Goal: Information Seeking & Learning: Learn about a topic

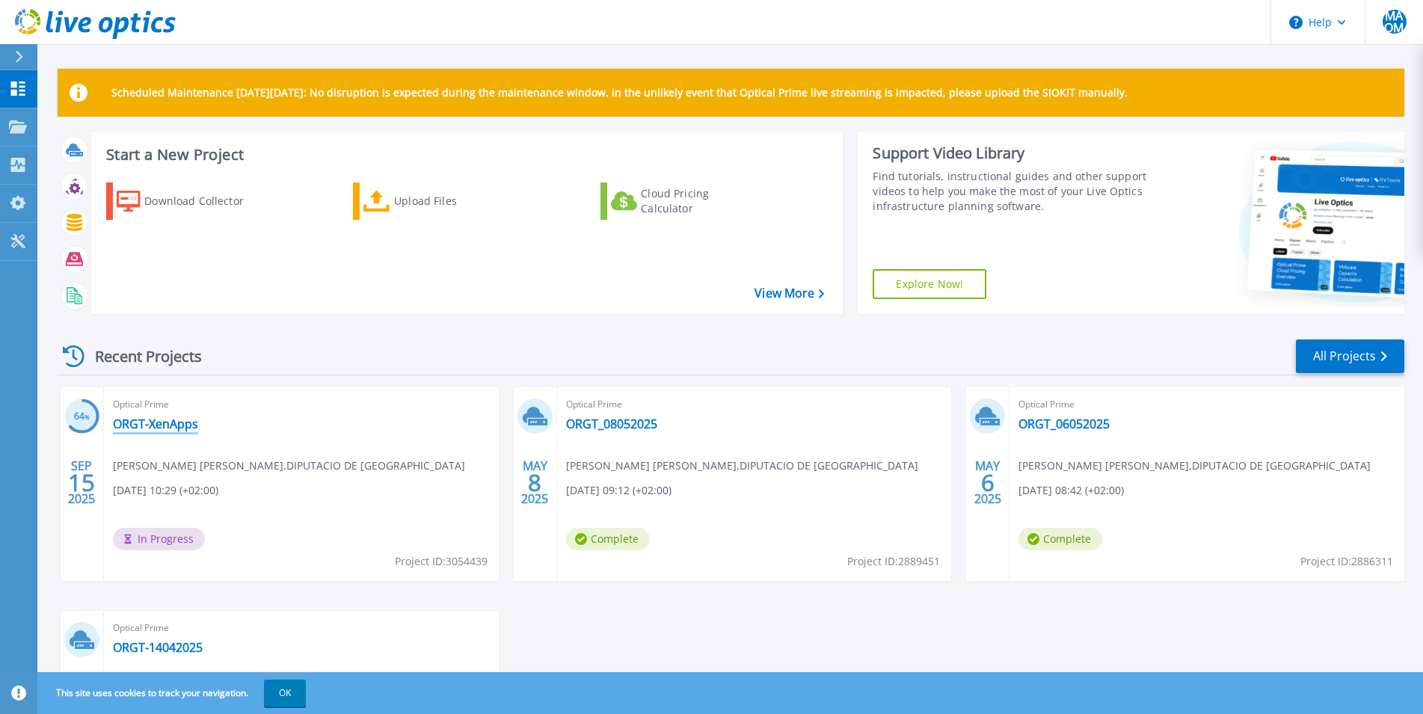
click at [170, 421] on link "ORGT-XenApps" at bounding box center [155, 424] width 85 height 15
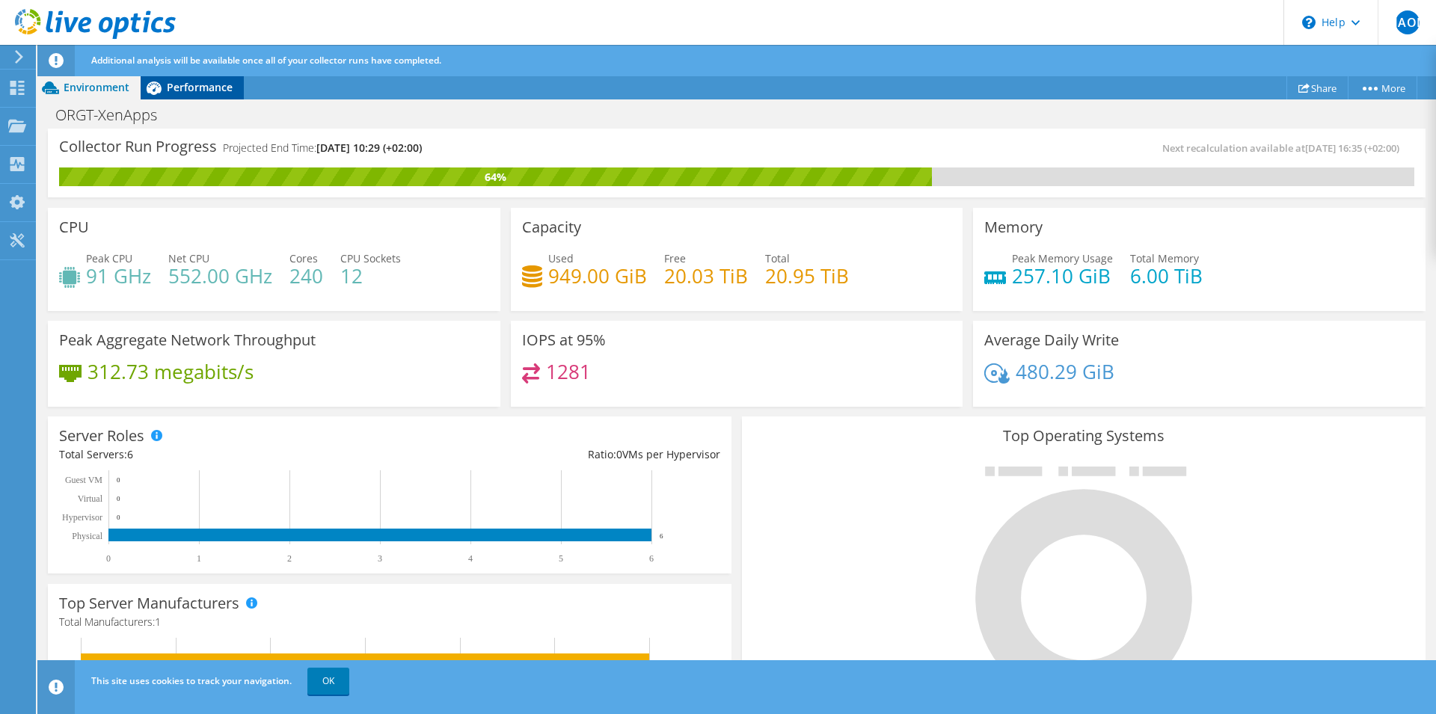
click at [214, 94] on span "Performance" at bounding box center [200, 87] width 66 height 14
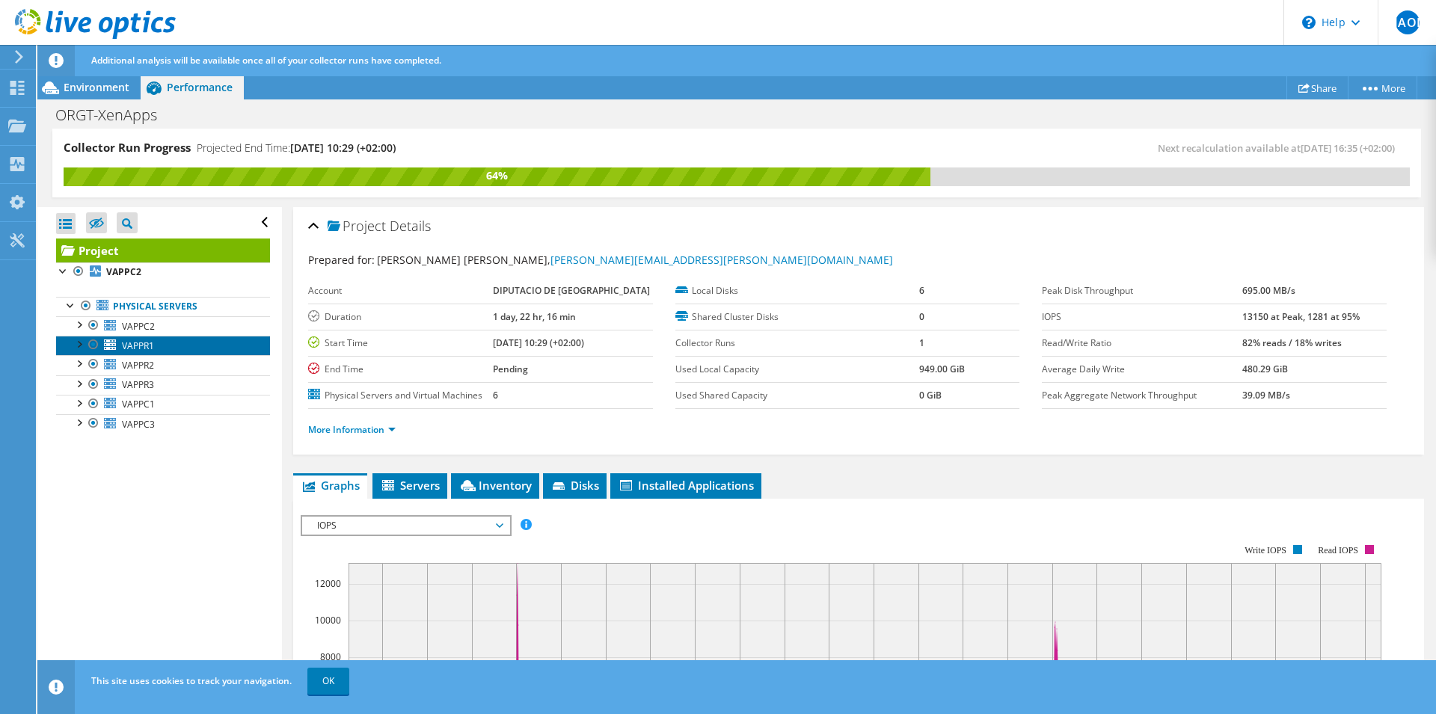
click at [141, 344] on span "VAPPR1" at bounding box center [138, 345] width 32 height 13
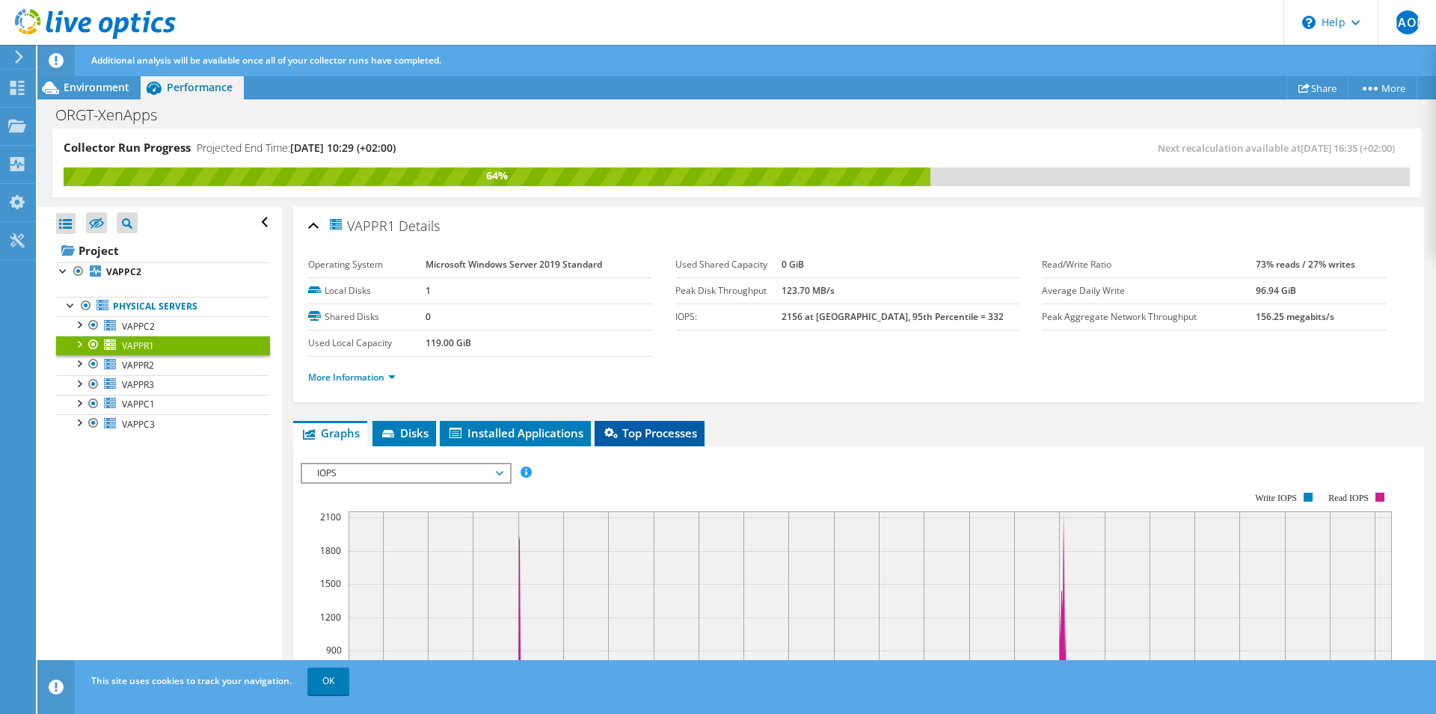
click at [681, 435] on span "Top Processes" at bounding box center [649, 432] width 95 height 15
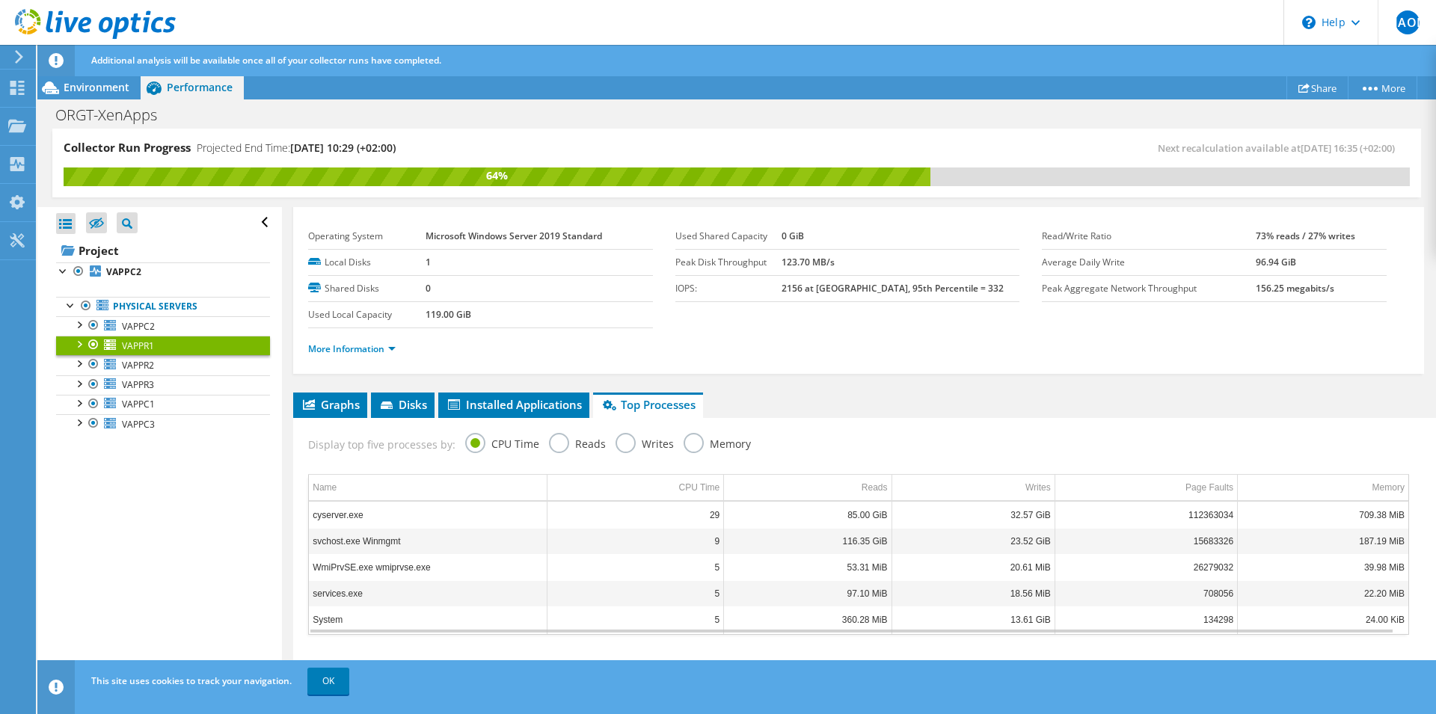
scroll to position [105, 0]
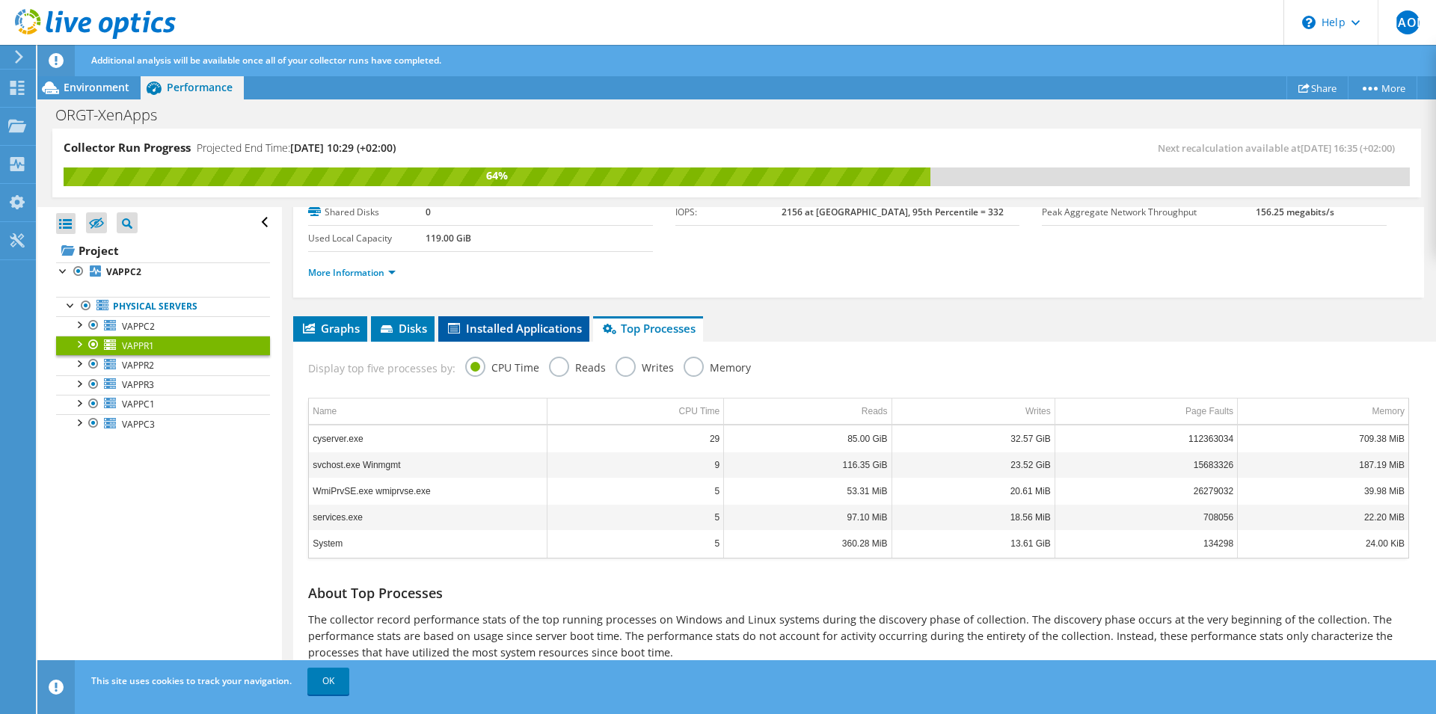
click at [496, 329] on span "Installed Applications" at bounding box center [514, 328] width 136 height 15
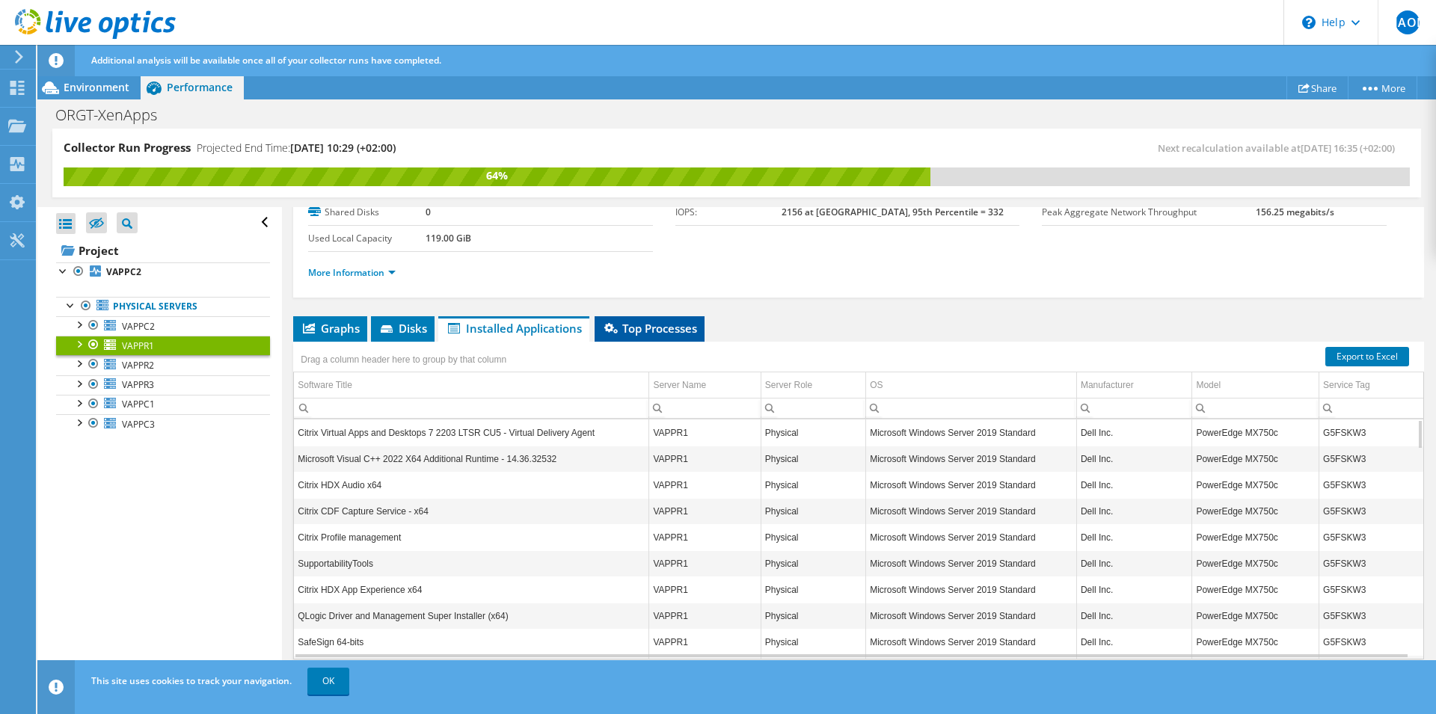
click at [656, 326] on span "Top Processes" at bounding box center [649, 328] width 95 height 15
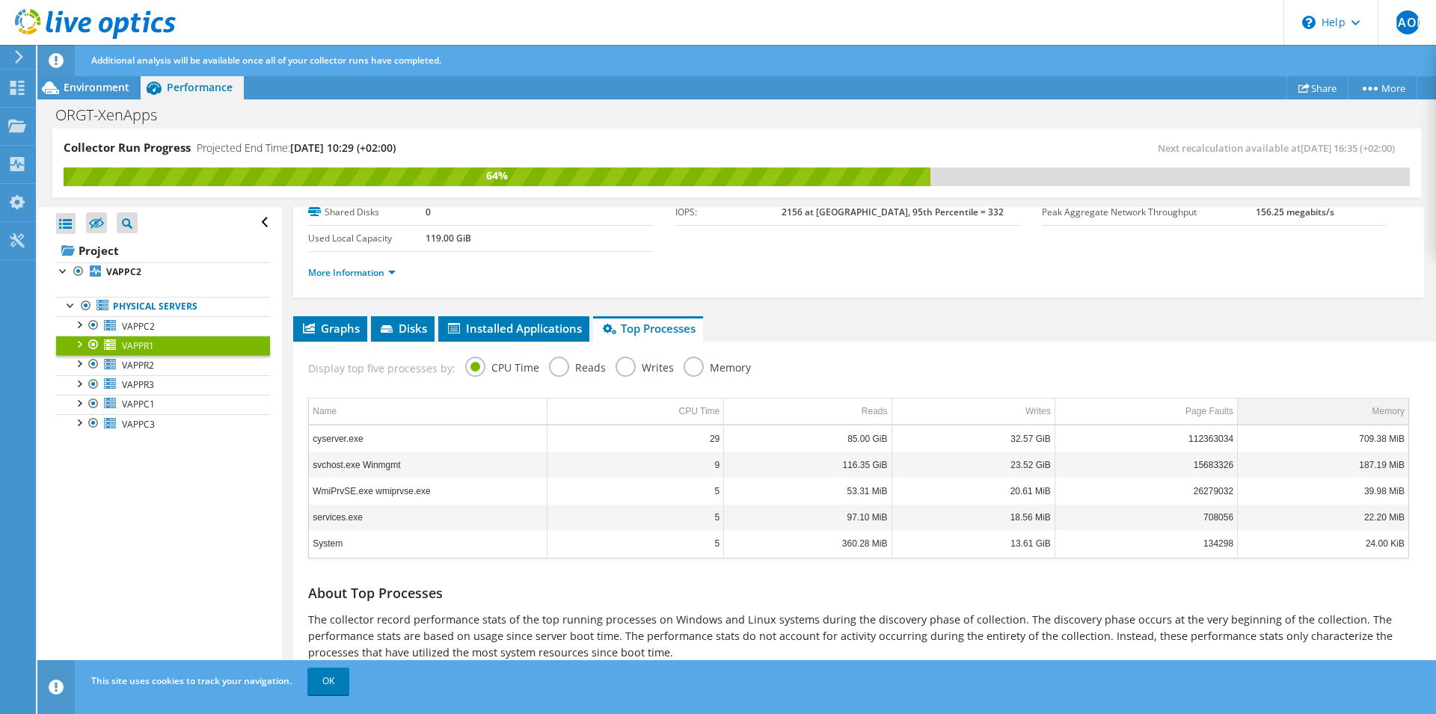
click at [1372, 414] on div "Memory" at bounding box center [1388, 411] width 32 height 18
click at [295, 334] on li "Graphs" at bounding box center [330, 328] width 74 height 25
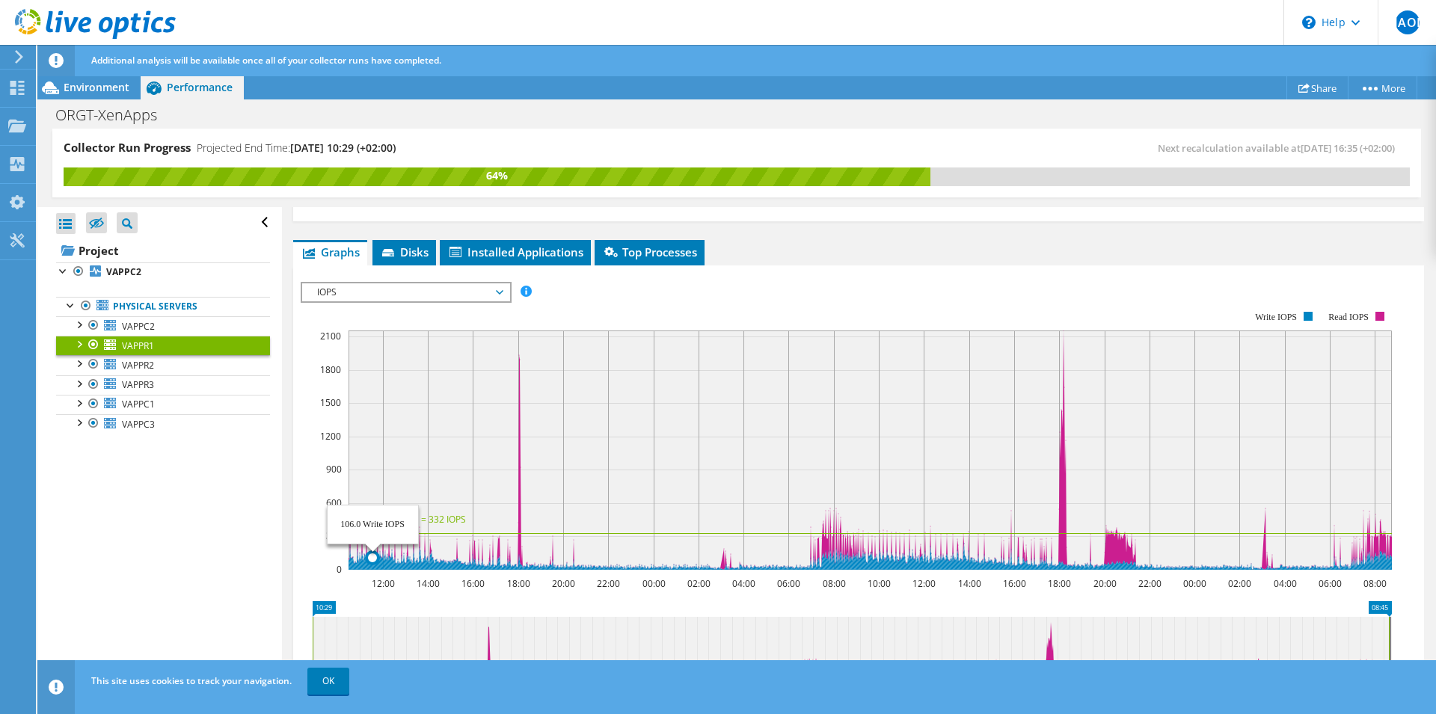
scroll to position [360, 0]
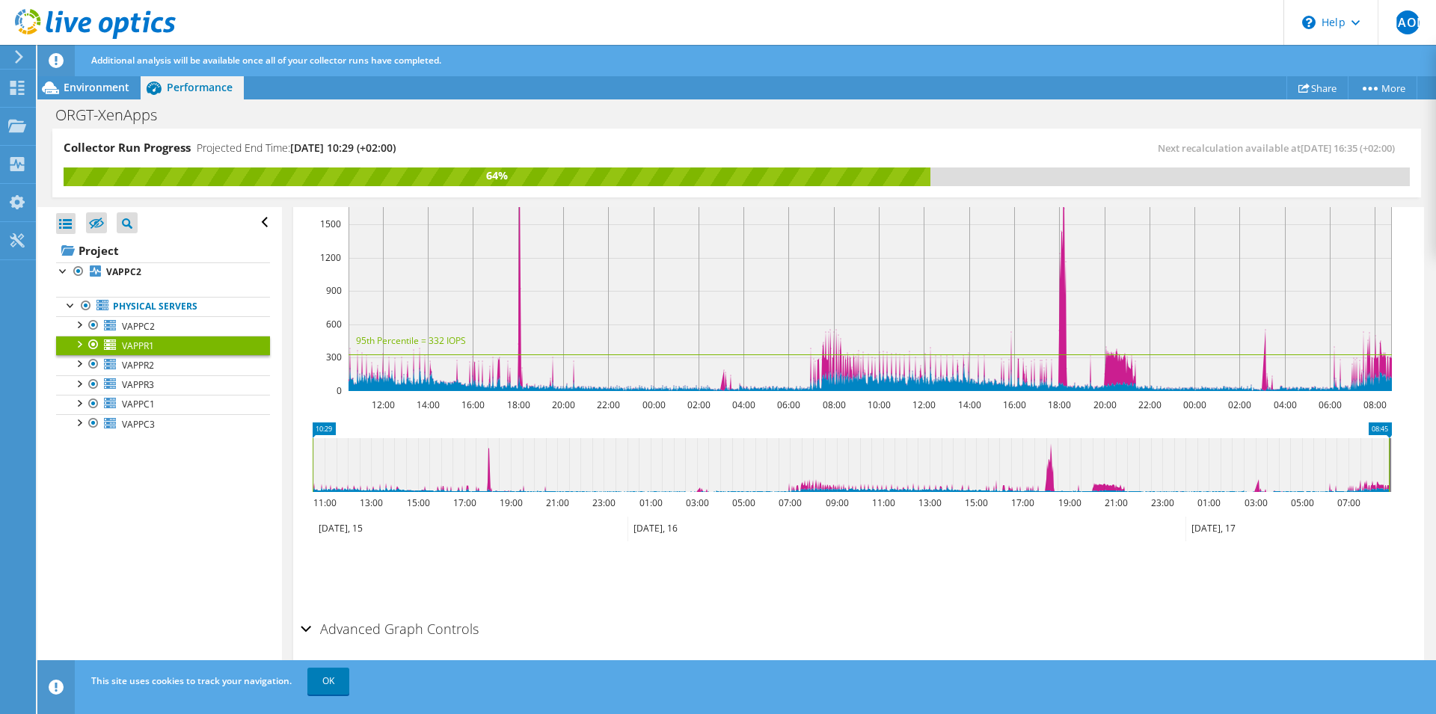
click at [363, 624] on h2 "Advanced Graph Controls" at bounding box center [390, 629] width 178 height 30
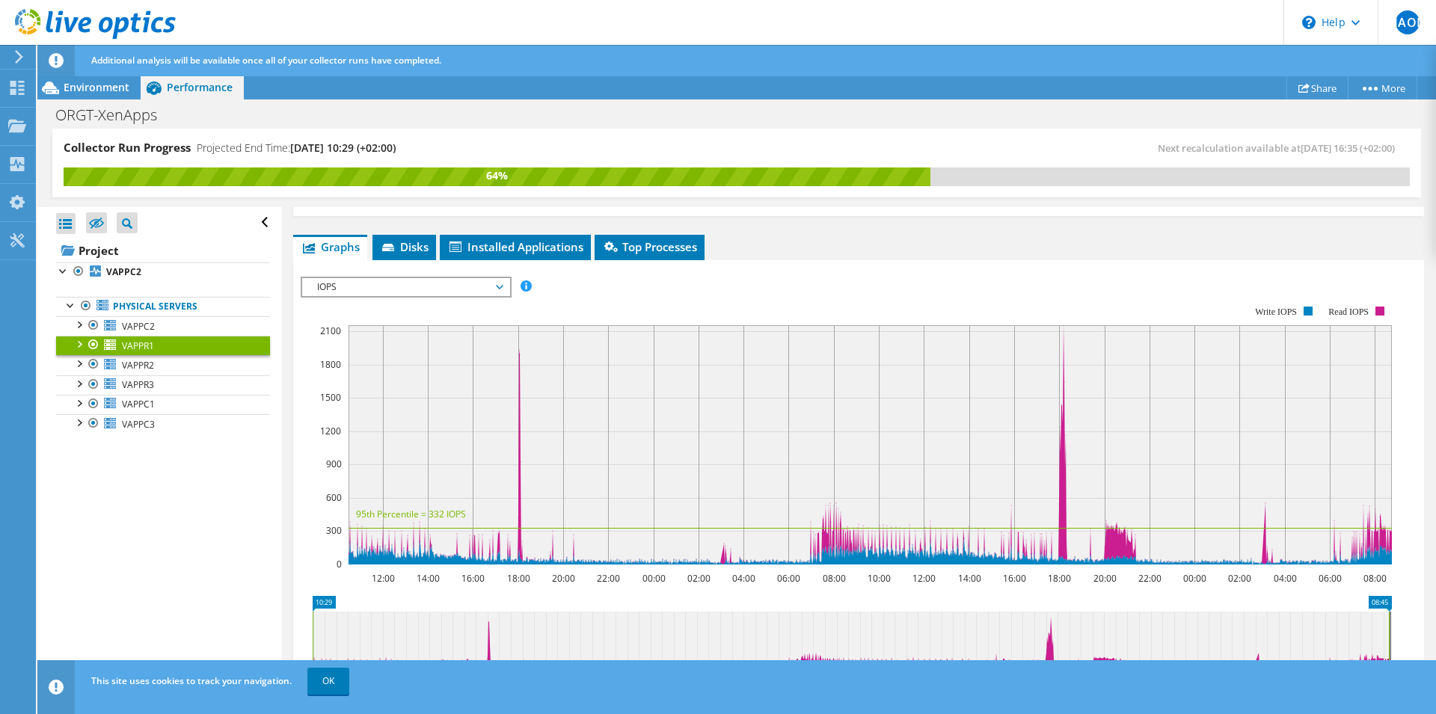
scroll to position [110, 0]
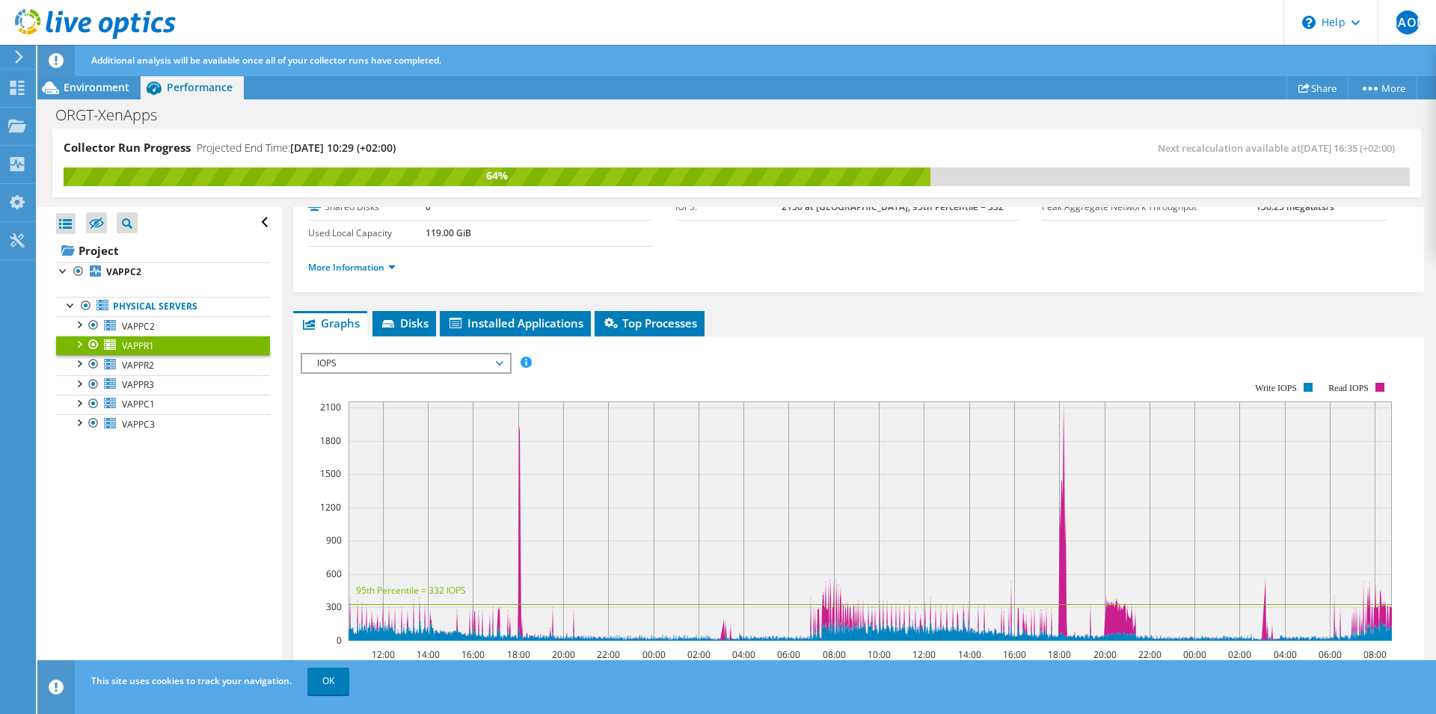
click at [499, 366] on span "IOPS" at bounding box center [406, 363] width 192 height 18
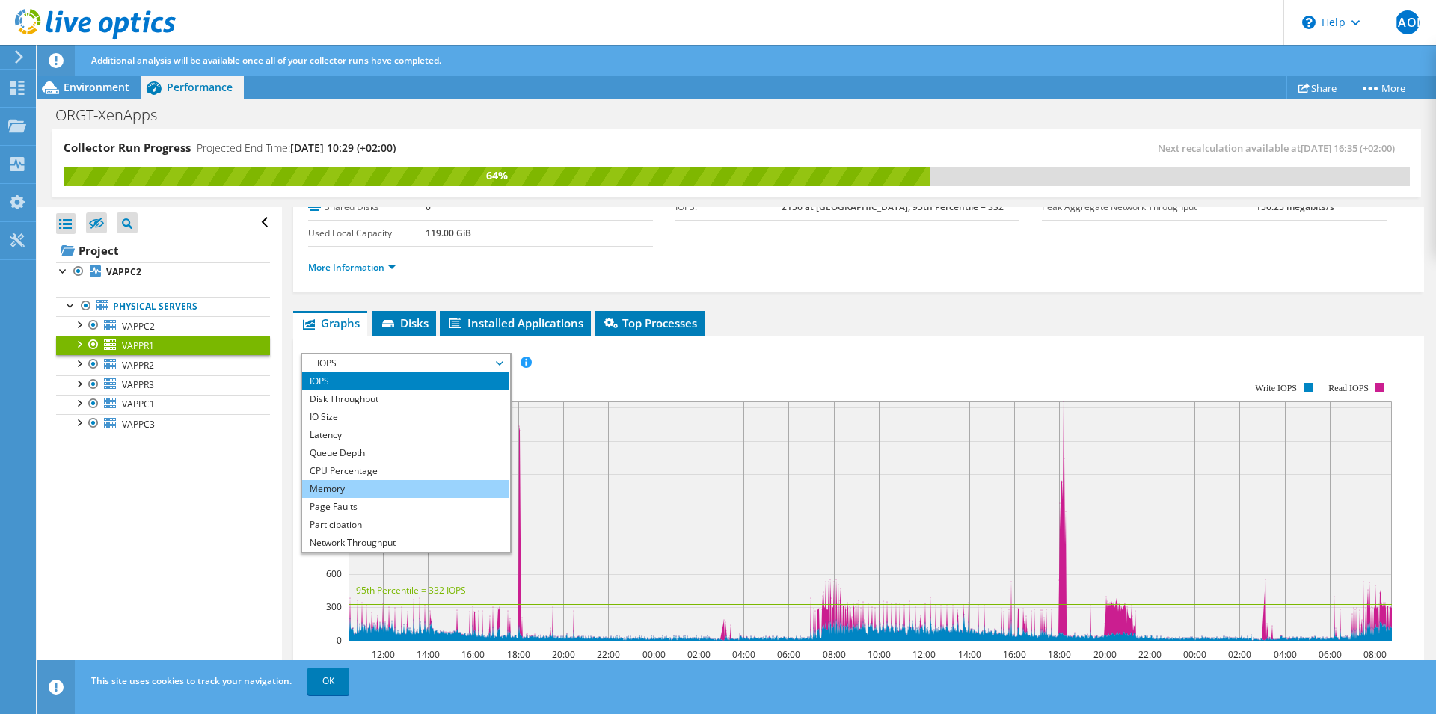
click at [375, 490] on li "Memory" at bounding box center [405, 489] width 207 height 18
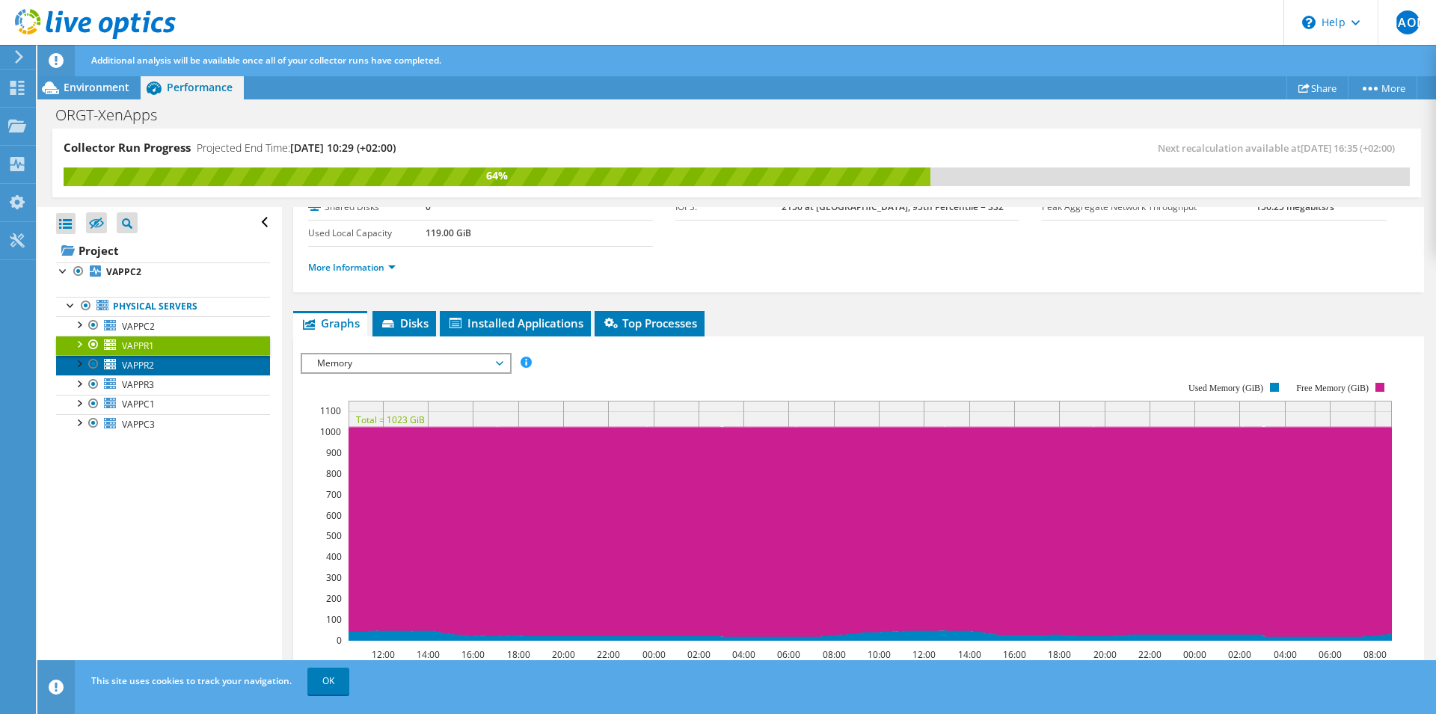
click at [141, 367] on span "VAPPR2" at bounding box center [138, 365] width 32 height 13
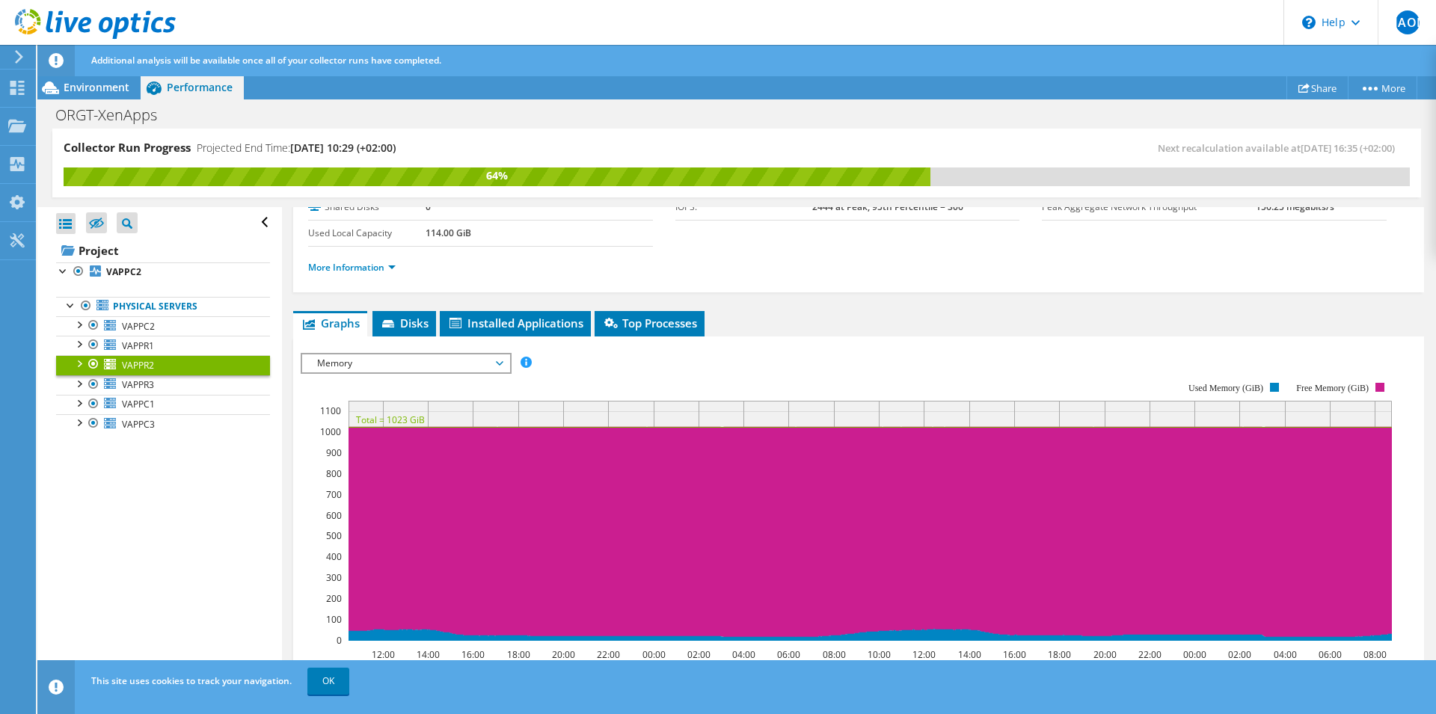
click at [392, 357] on span "Memory" at bounding box center [406, 363] width 192 height 18
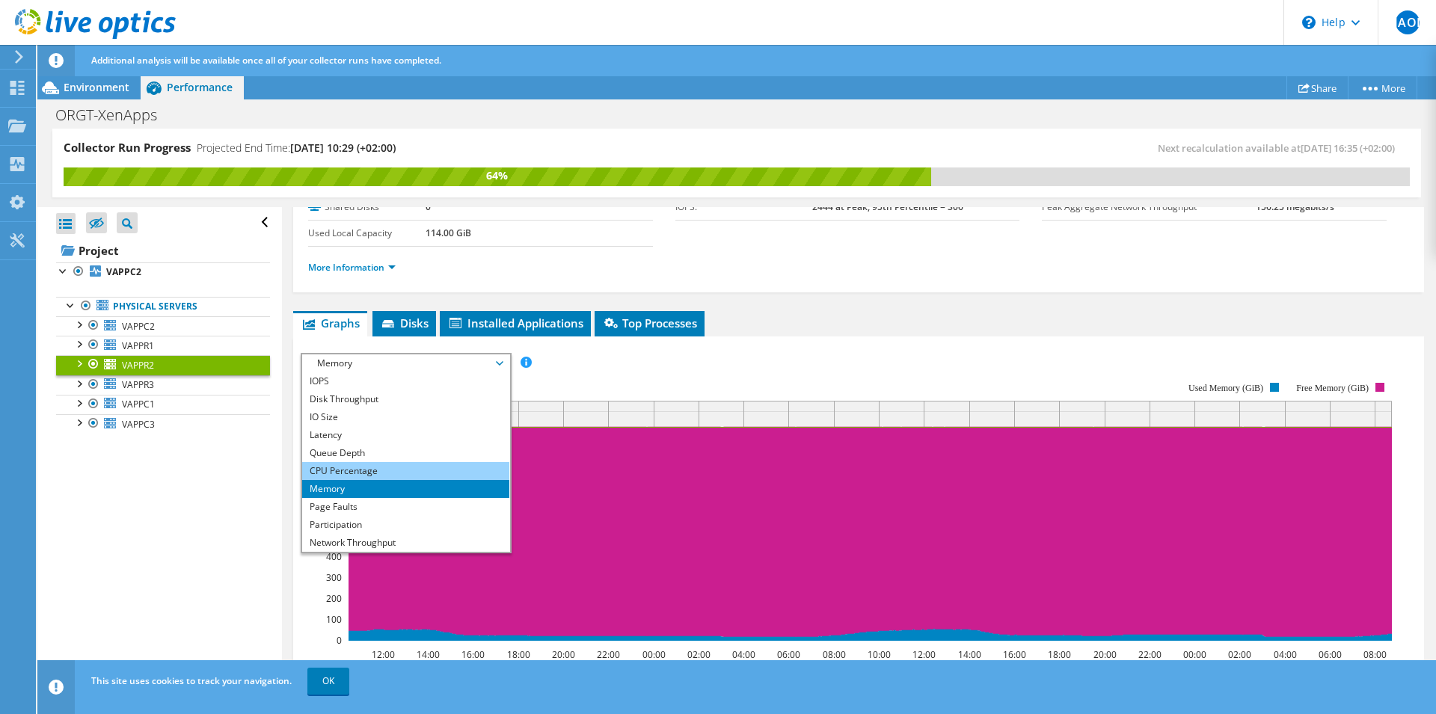
click at [350, 468] on li "CPU Percentage" at bounding box center [405, 471] width 207 height 18
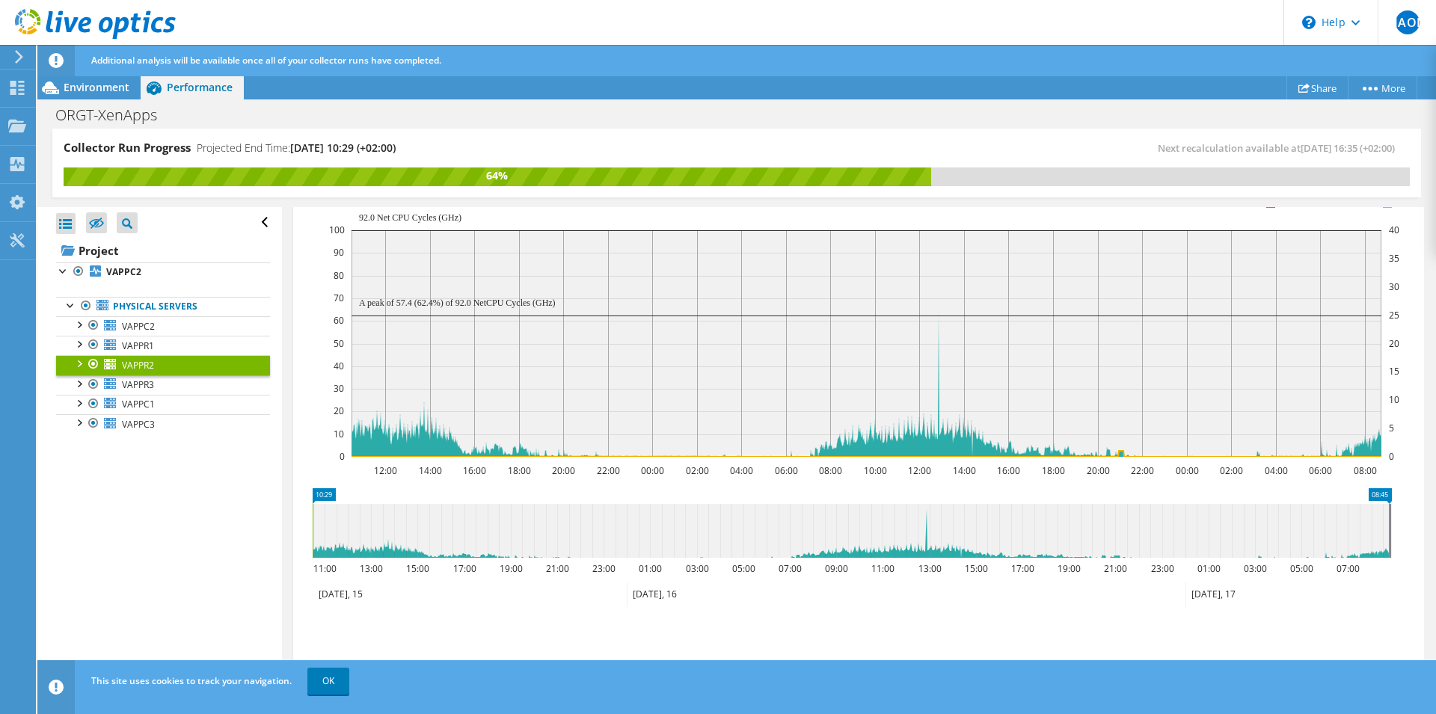
scroll to position [153, 0]
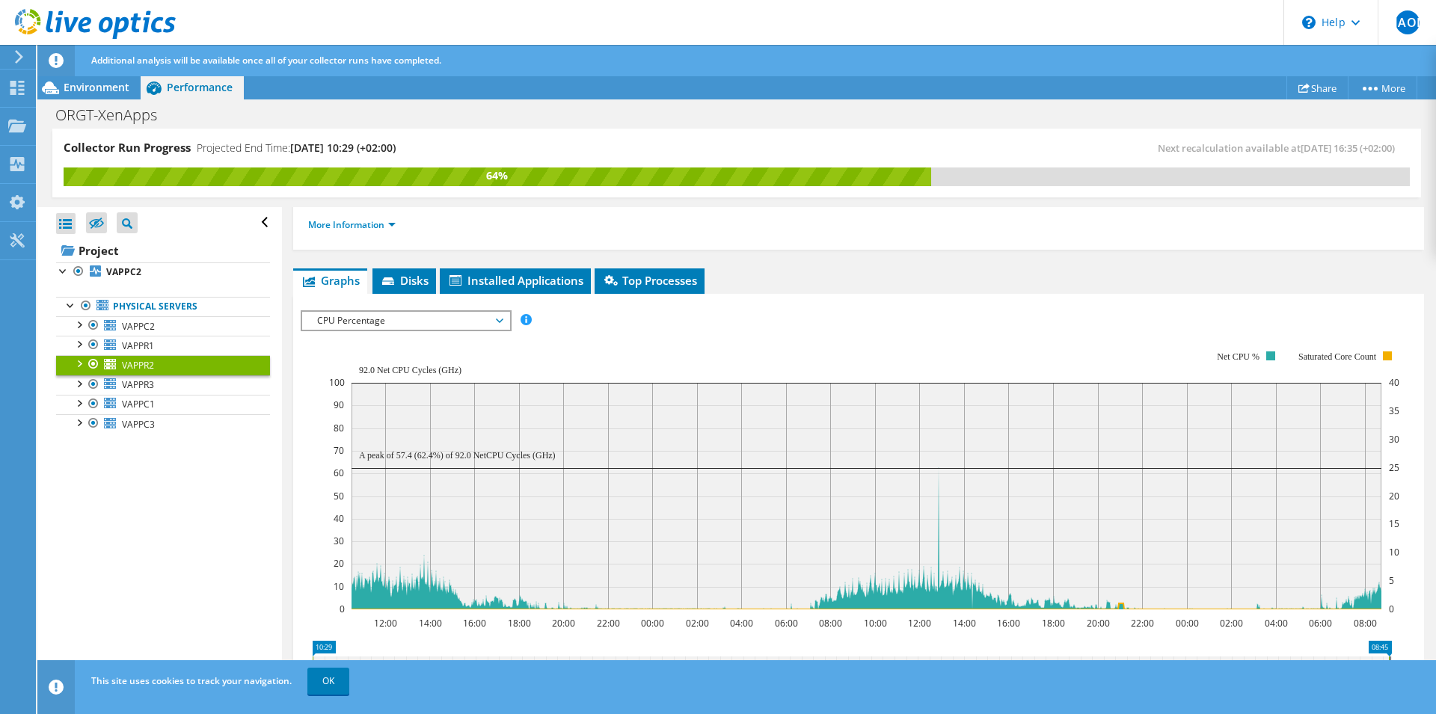
click at [741, 347] on rect at bounding box center [864, 480] width 1070 height 299
click at [146, 385] on span "VAPPR3" at bounding box center [138, 384] width 32 height 13
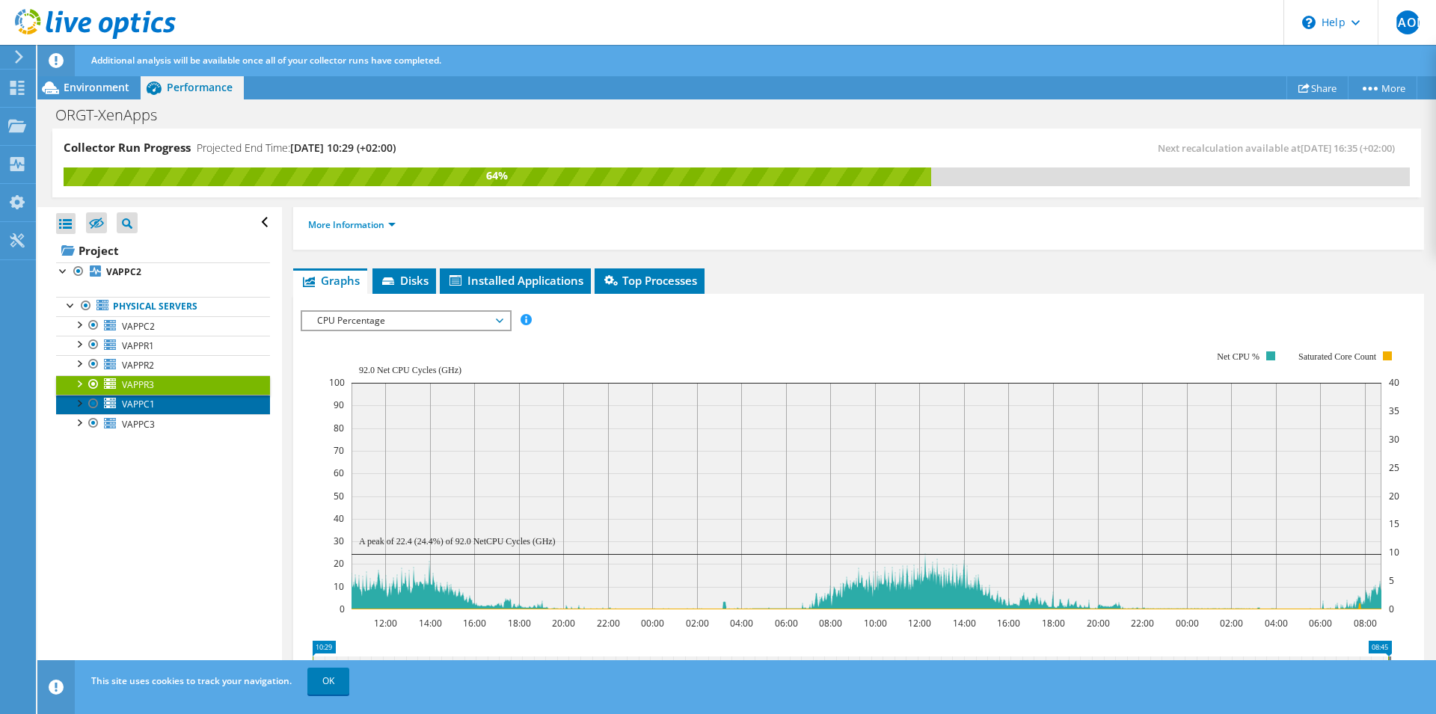
click at [145, 407] on span "VAPPC1" at bounding box center [138, 404] width 33 height 13
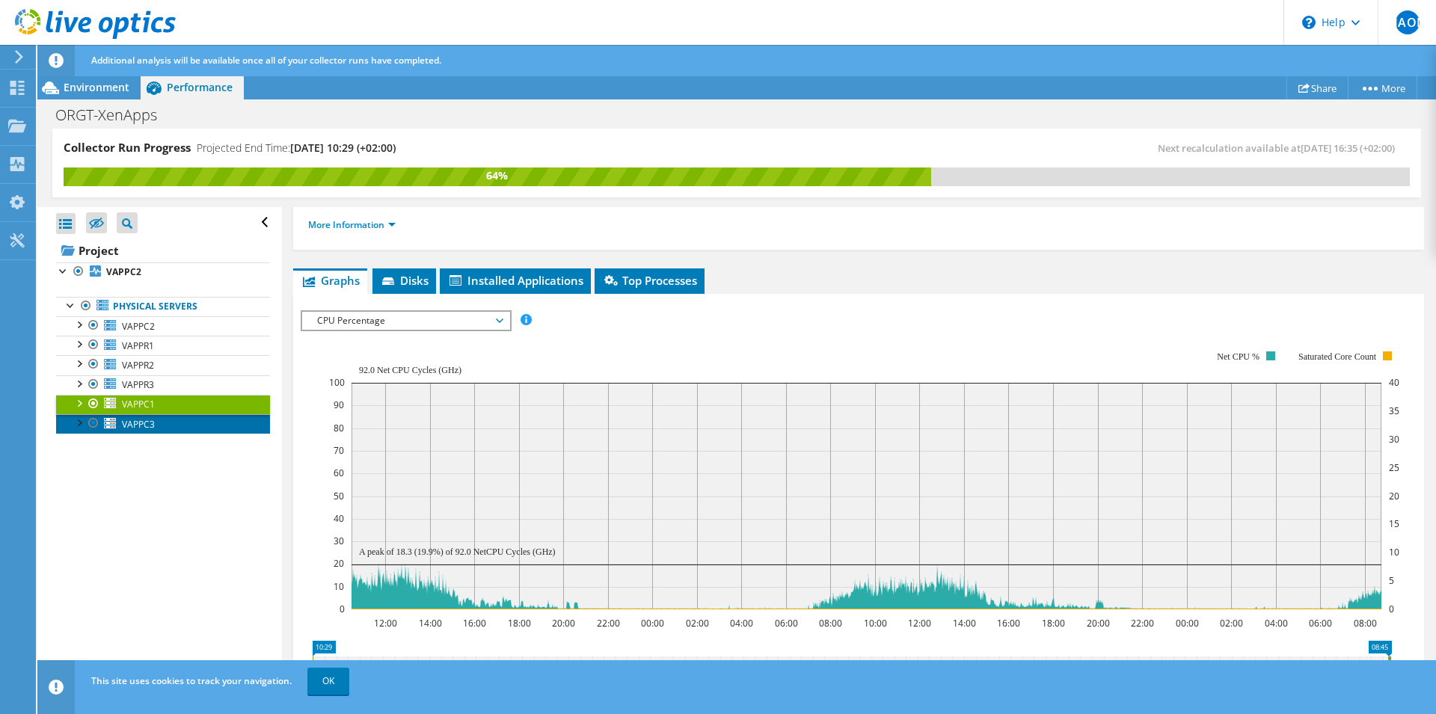
click at [140, 426] on span "VAPPC3" at bounding box center [138, 424] width 33 height 13
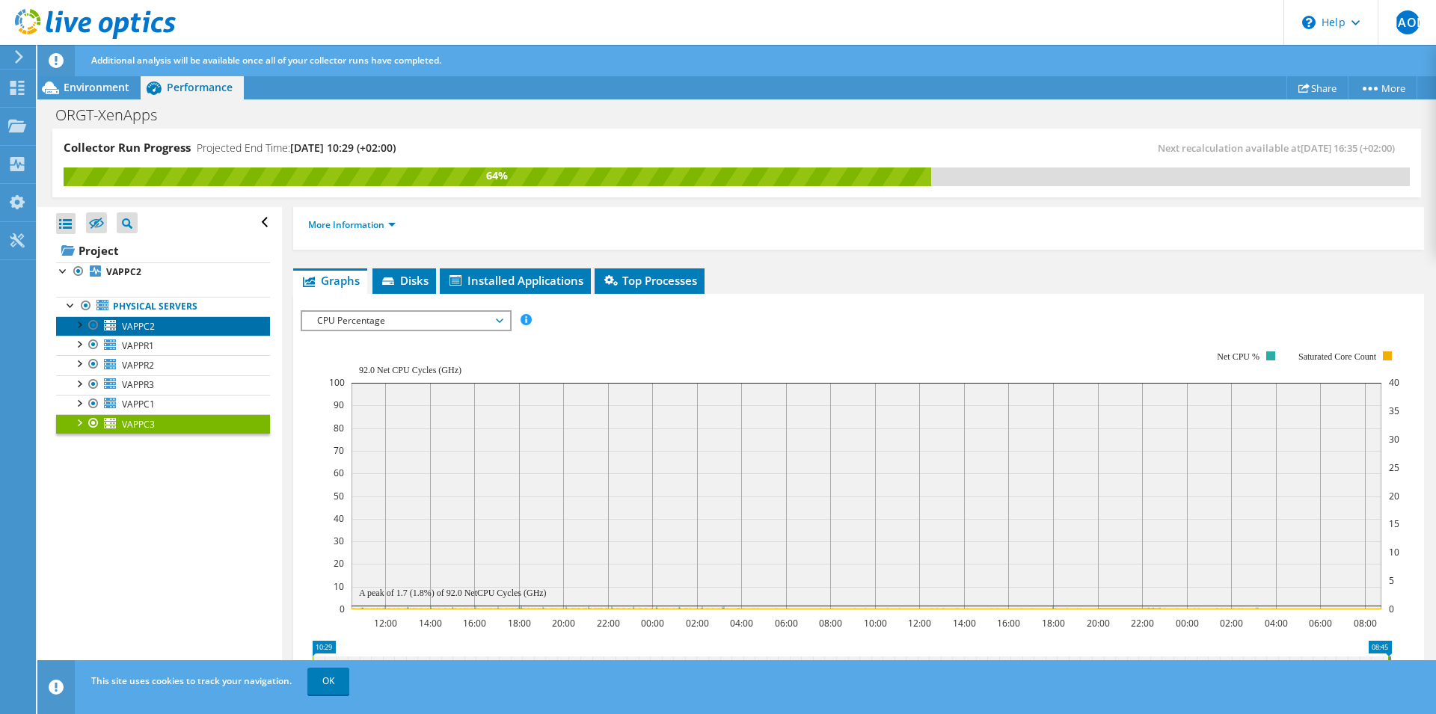
click at [141, 330] on span "VAPPC2" at bounding box center [138, 326] width 33 height 13
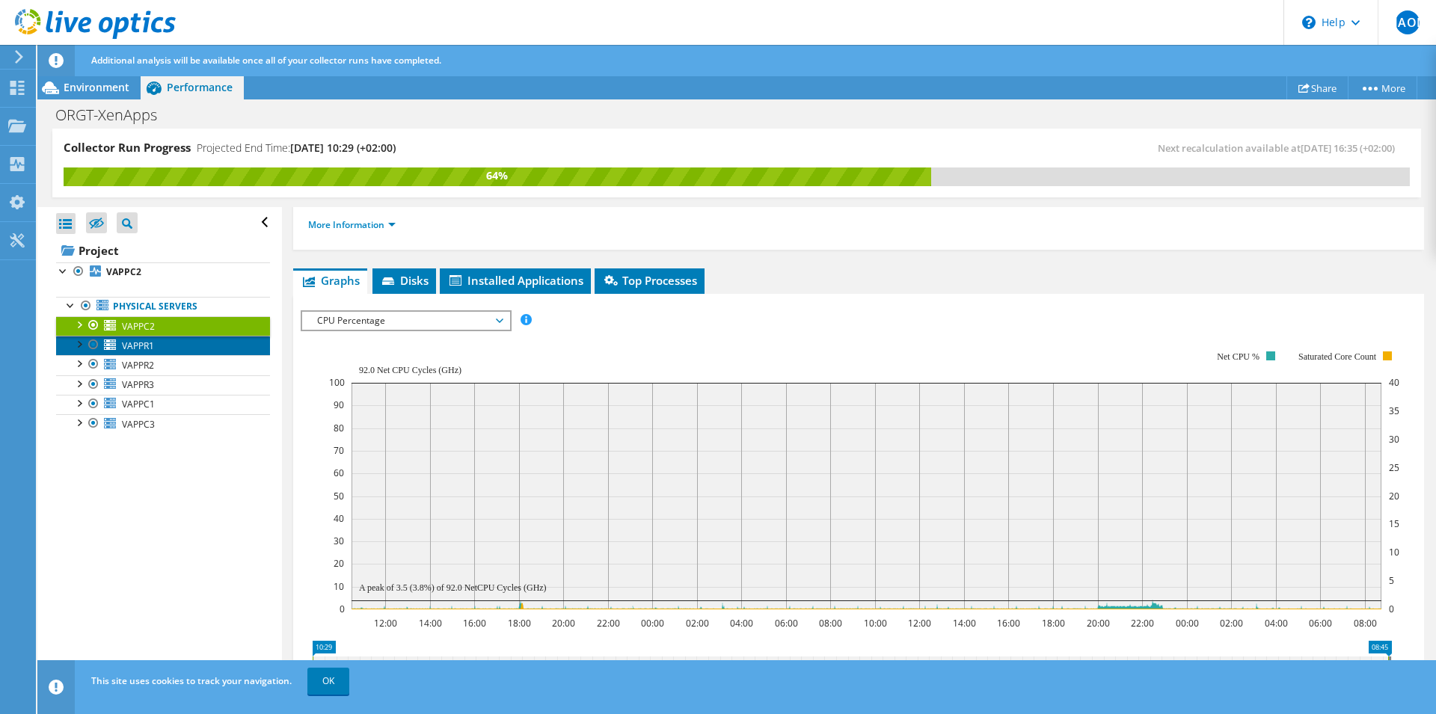
click at [132, 344] on span "VAPPR1" at bounding box center [138, 345] width 32 height 13
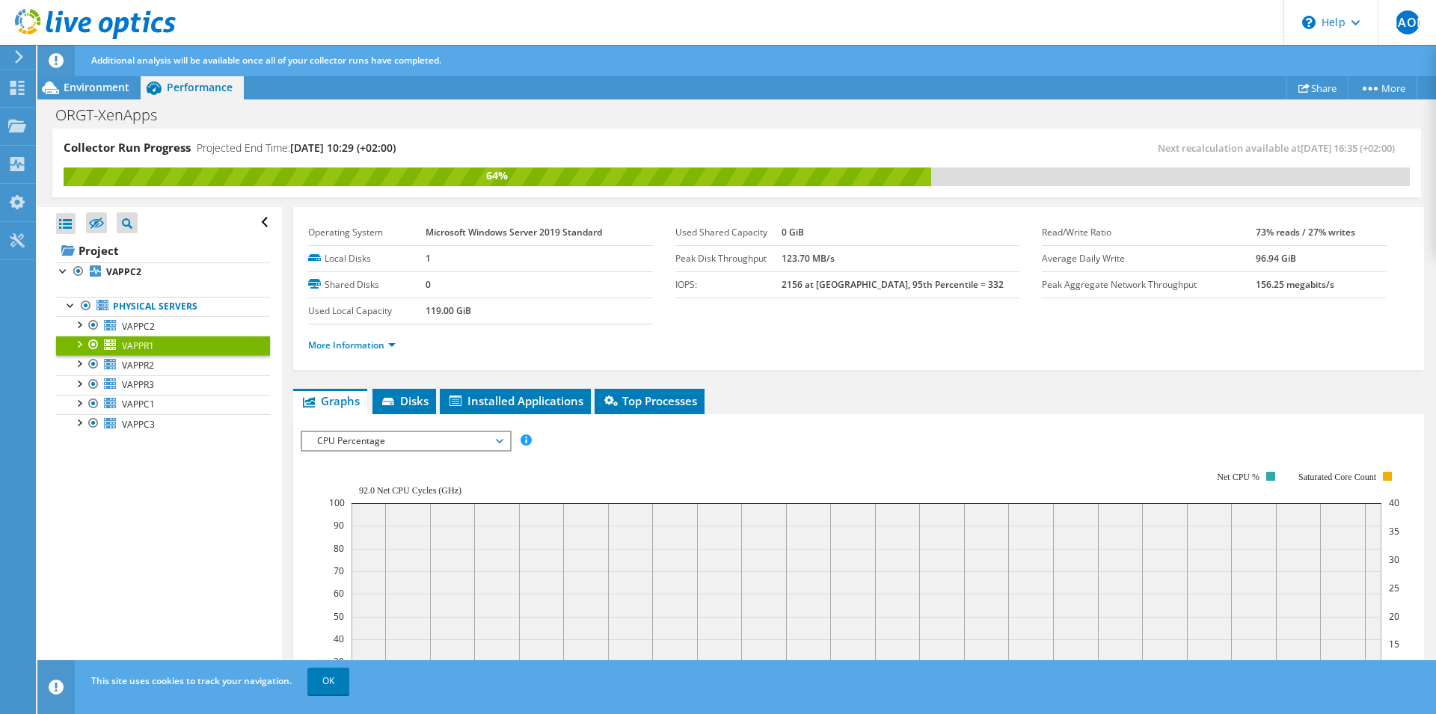
scroll to position [0, 0]
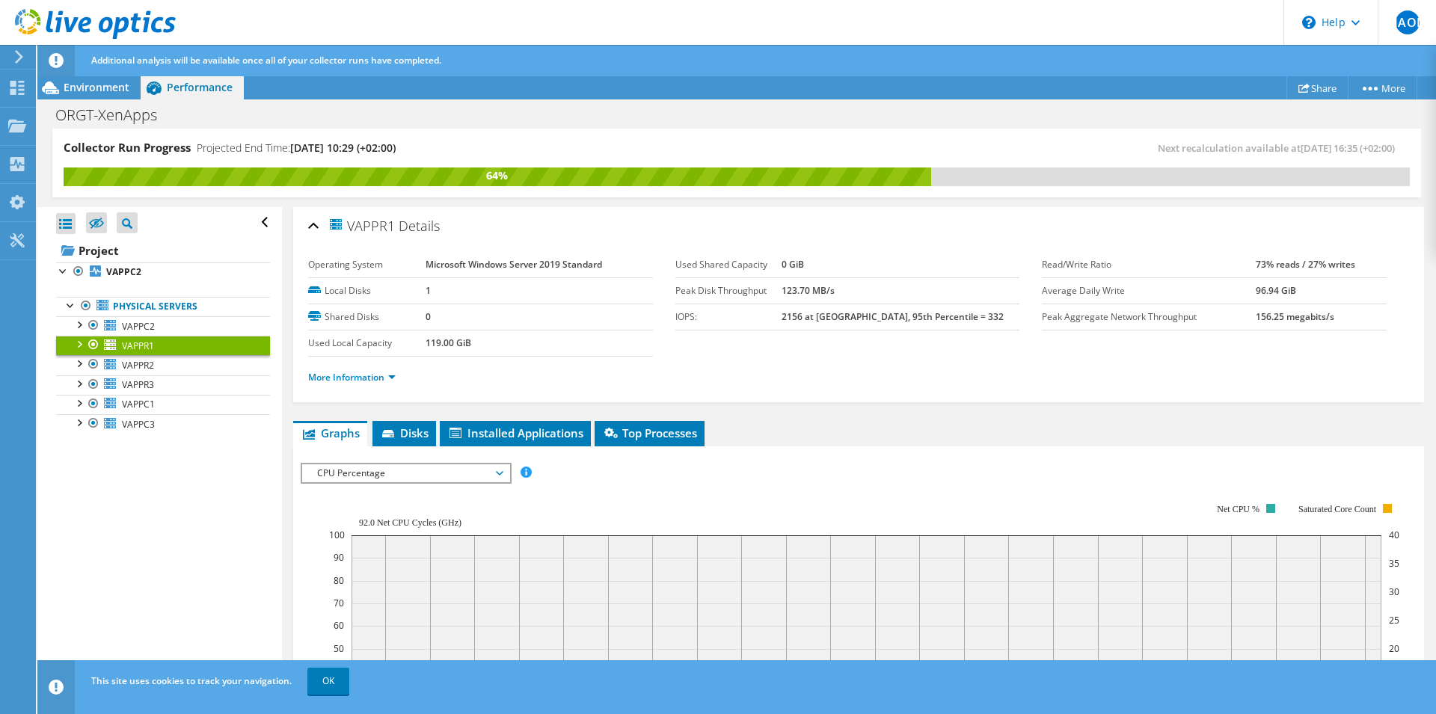
click at [497, 475] on span "CPU Percentage" at bounding box center [406, 473] width 192 height 18
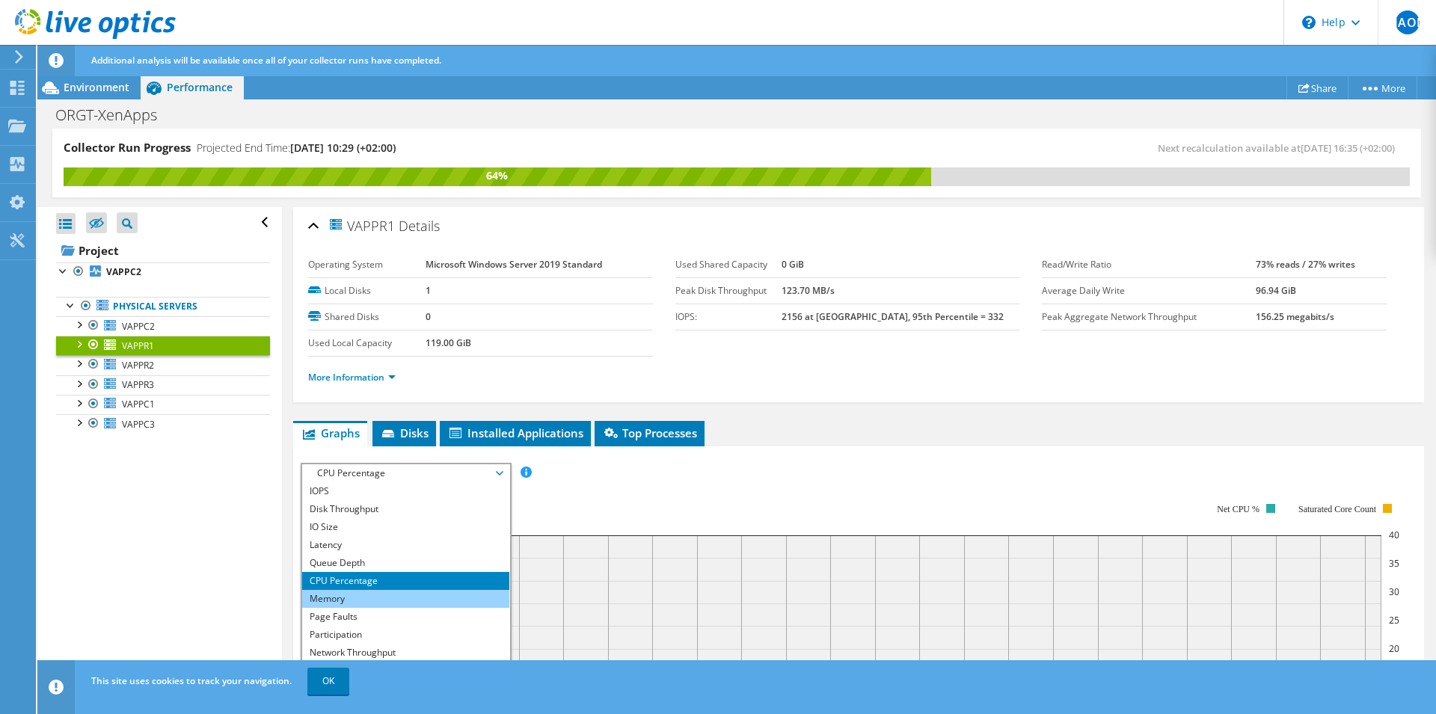
click at [362, 601] on li "Memory" at bounding box center [405, 599] width 207 height 18
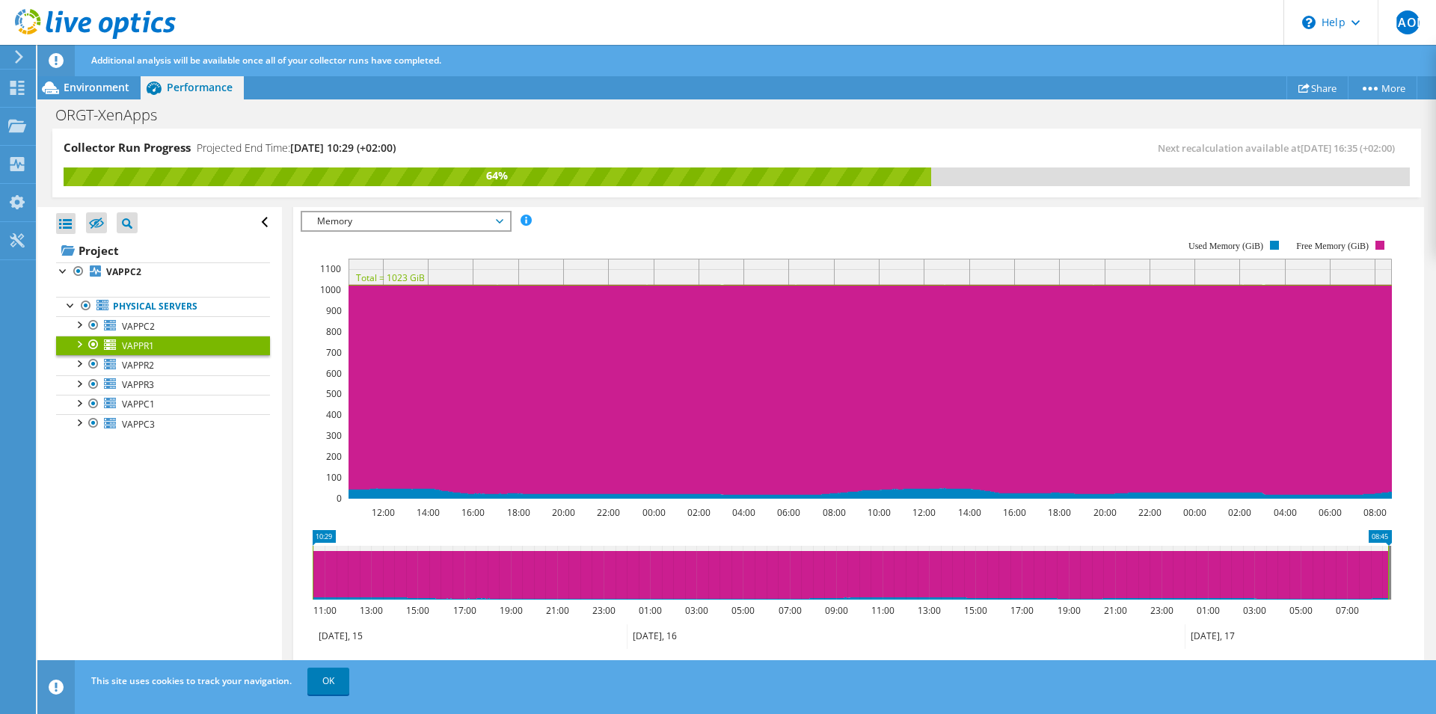
scroll to position [196, 0]
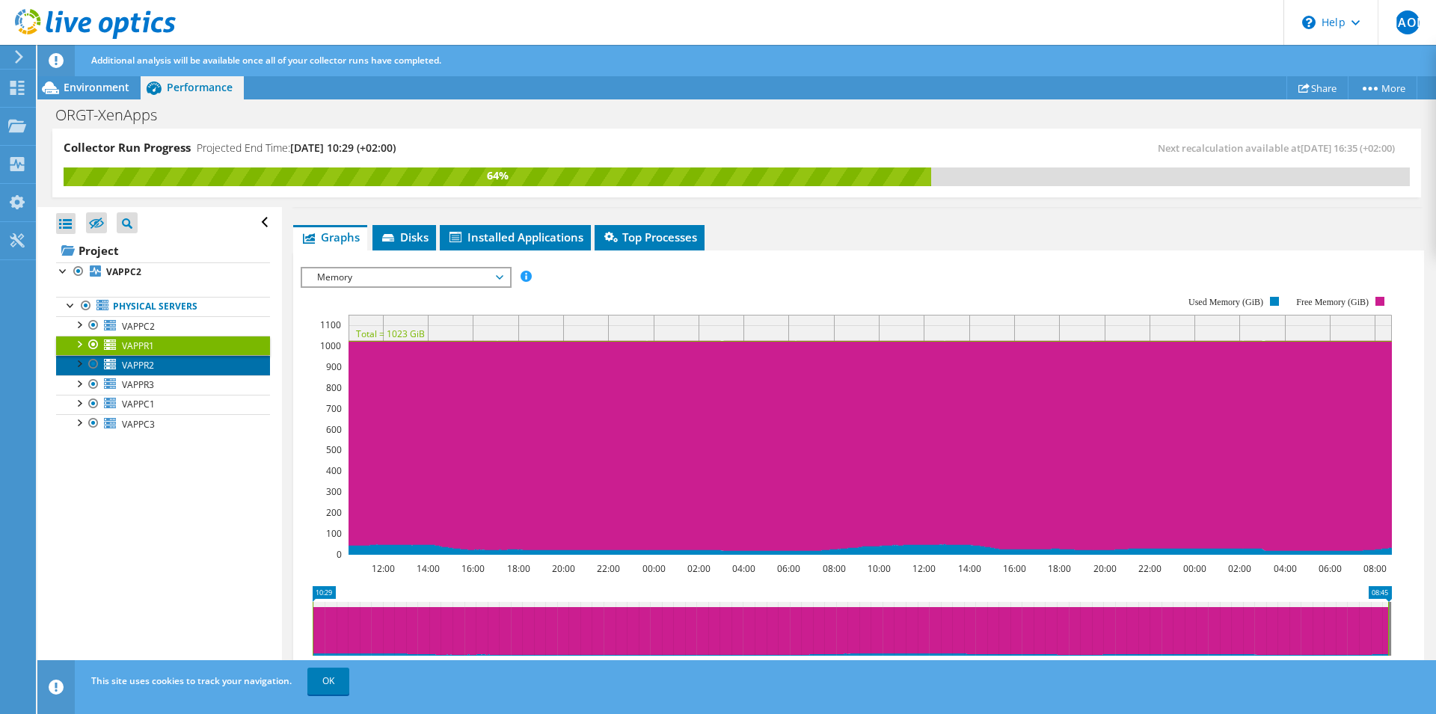
click at [147, 368] on span "VAPPR2" at bounding box center [138, 365] width 32 height 13
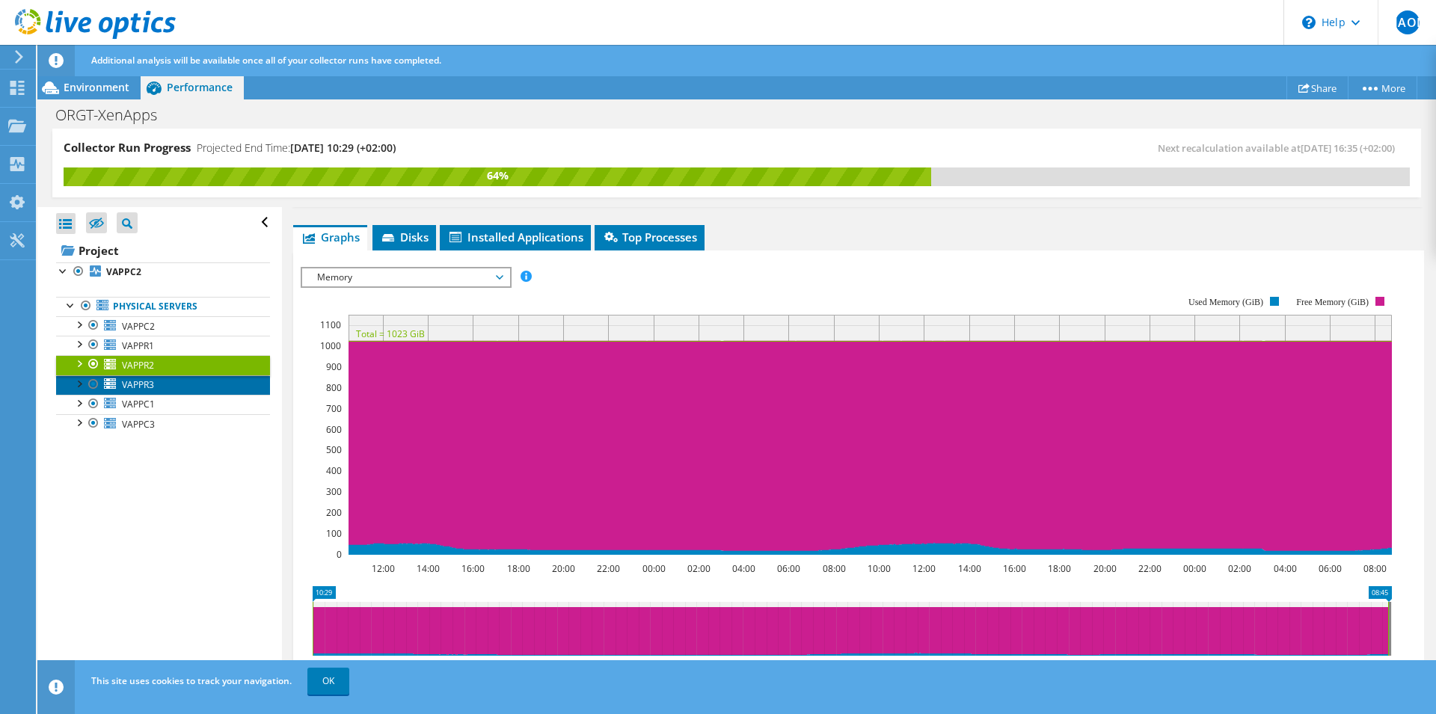
click at [143, 387] on span "VAPPR3" at bounding box center [138, 384] width 32 height 13
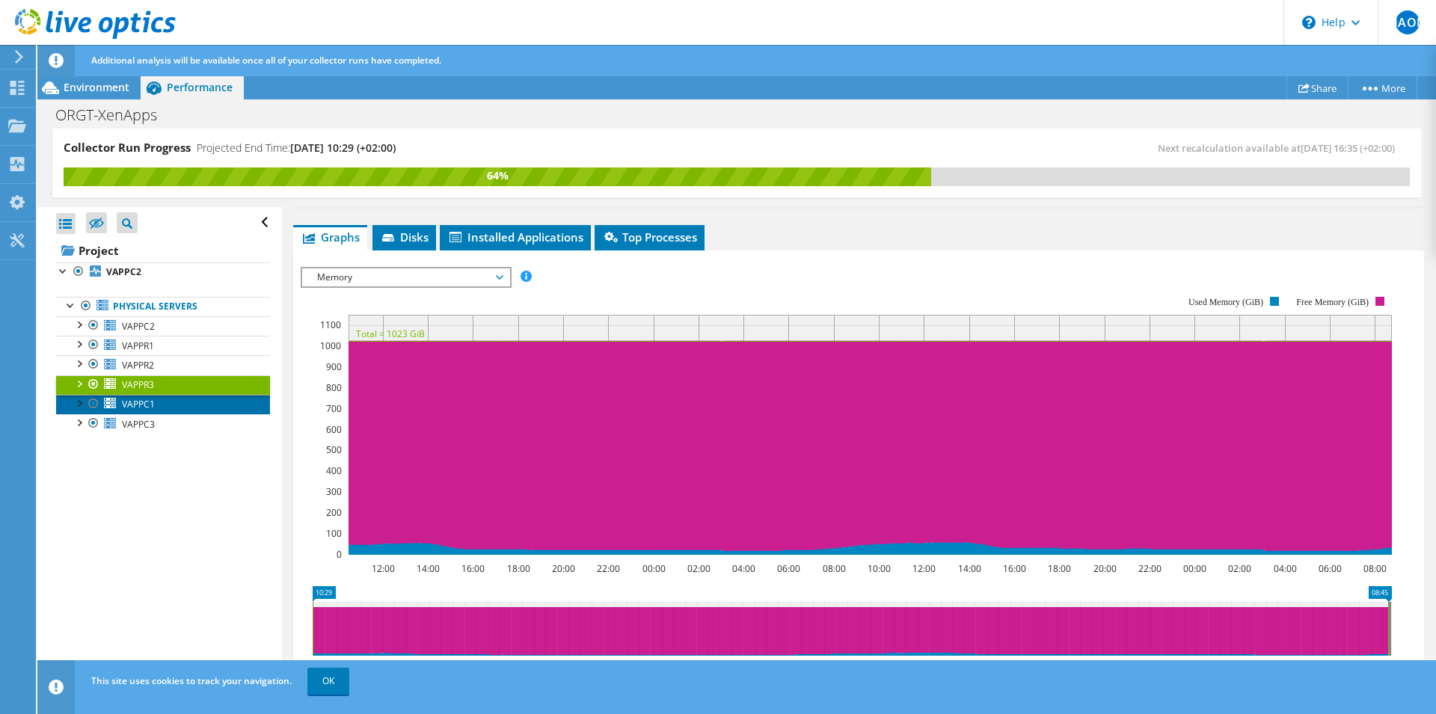
click at [145, 403] on span "VAPPC1" at bounding box center [138, 404] width 33 height 13
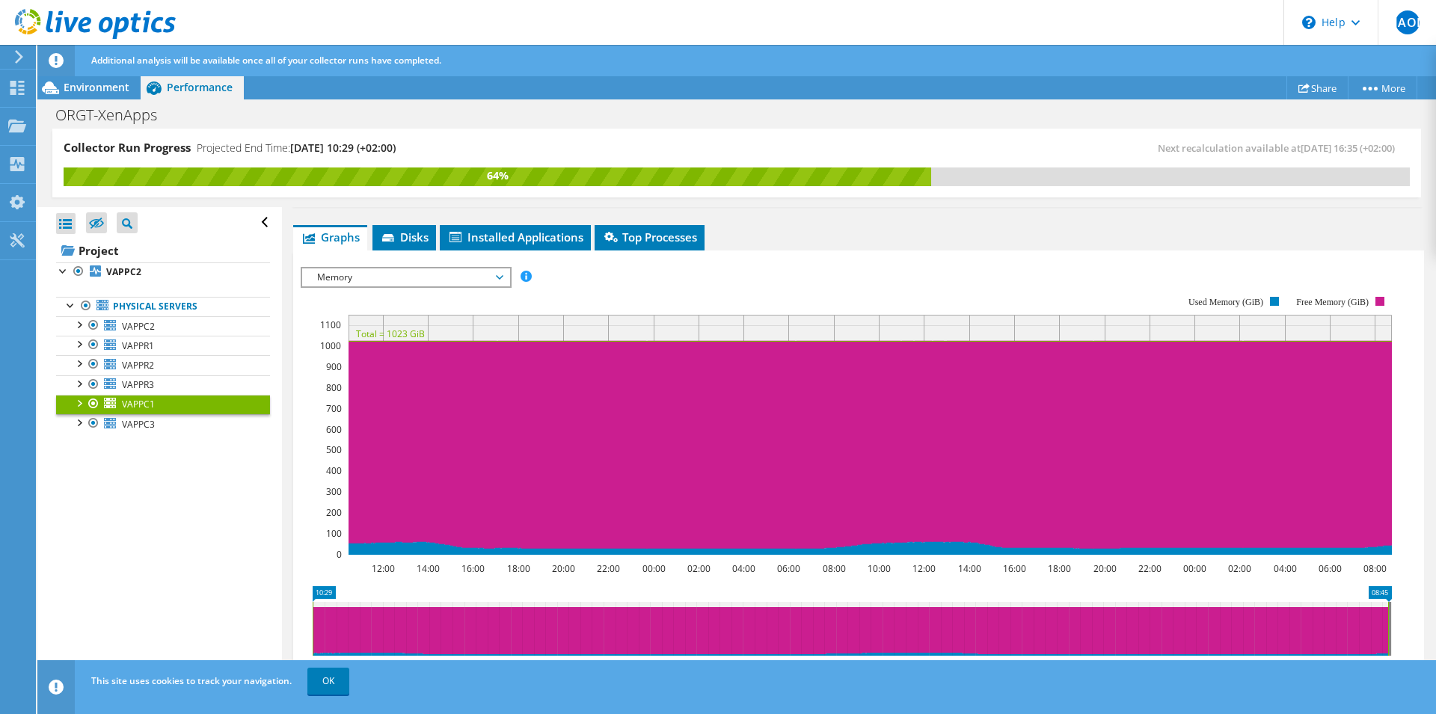
click at [475, 276] on span "Memory" at bounding box center [406, 277] width 192 height 18
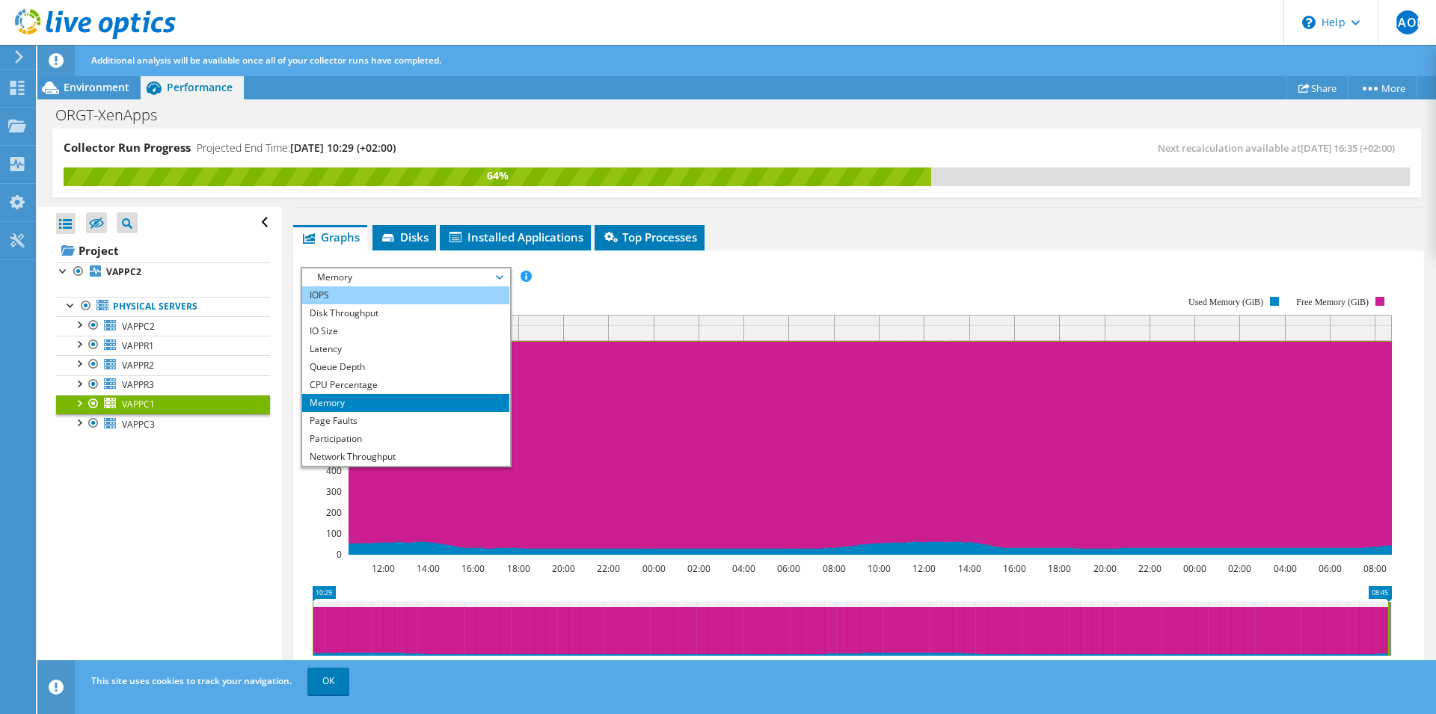
click at [352, 294] on li "IOPS" at bounding box center [405, 295] width 207 height 18
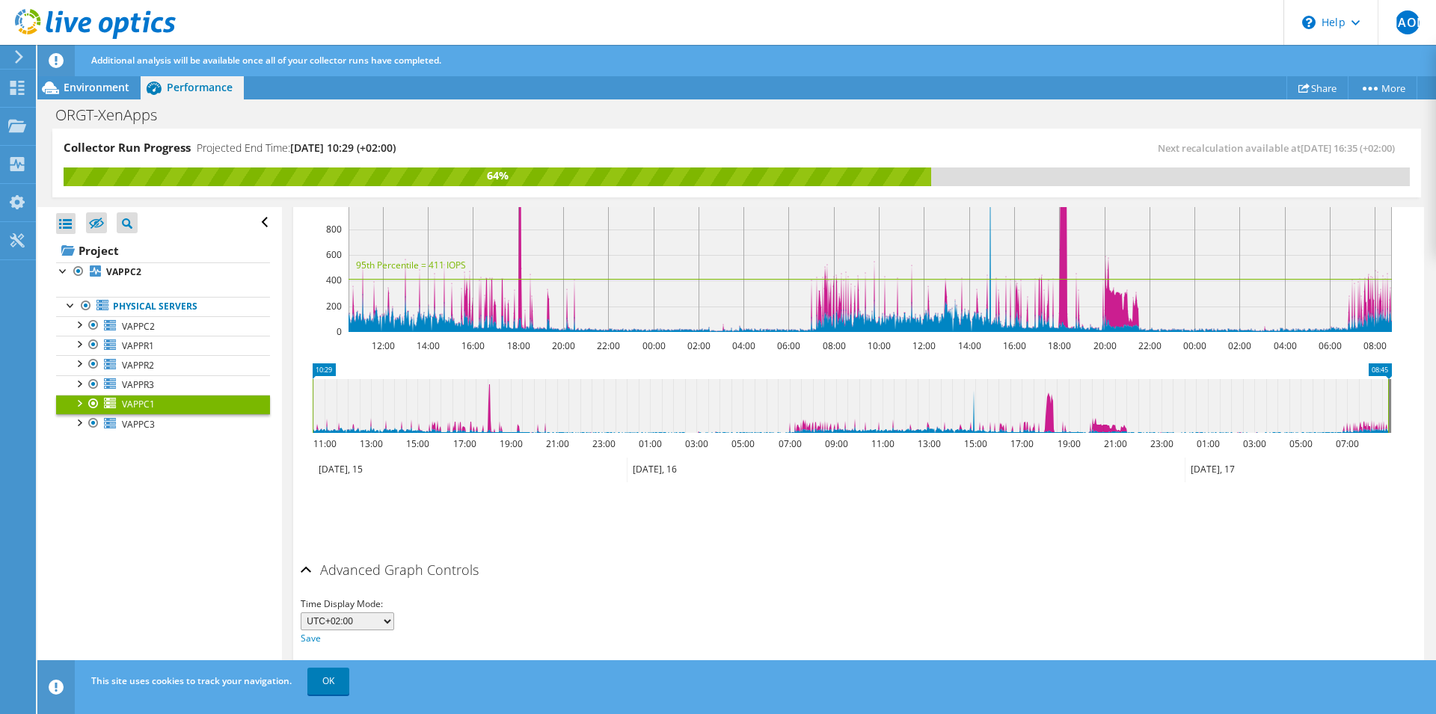
scroll to position [0, 0]
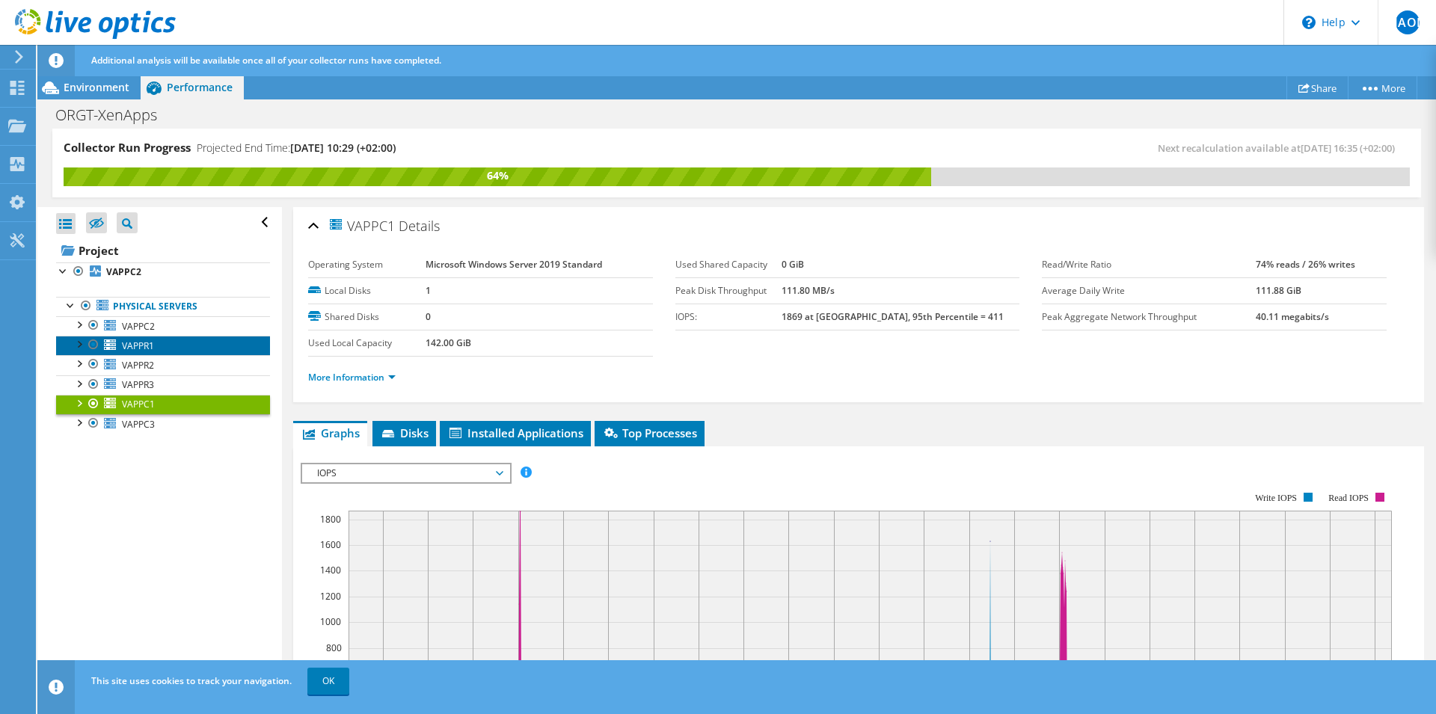
click at [146, 341] on span "VAPPR1" at bounding box center [138, 345] width 32 height 13
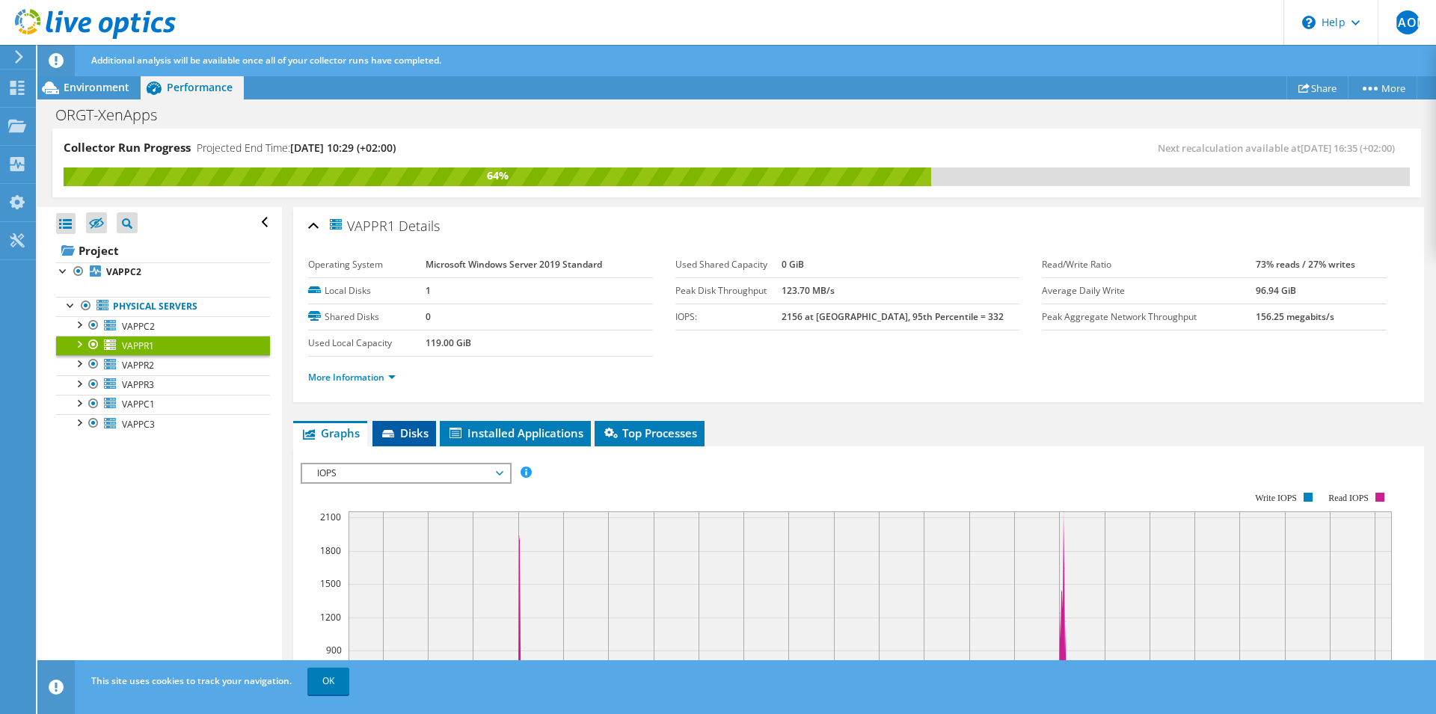
click at [399, 425] on li "Disks" at bounding box center [404, 433] width 64 height 25
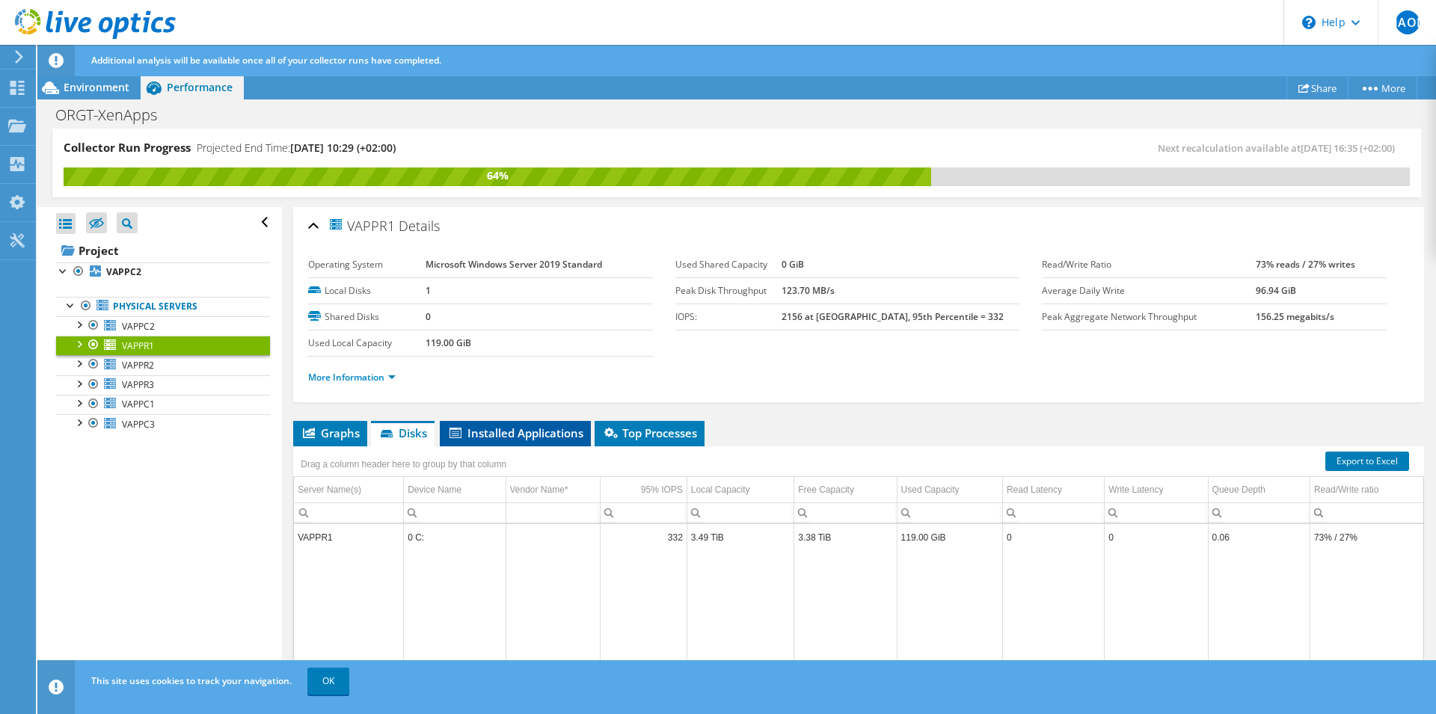
click at [538, 431] on span "Installed Applications" at bounding box center [515, 432] width 136 height 15
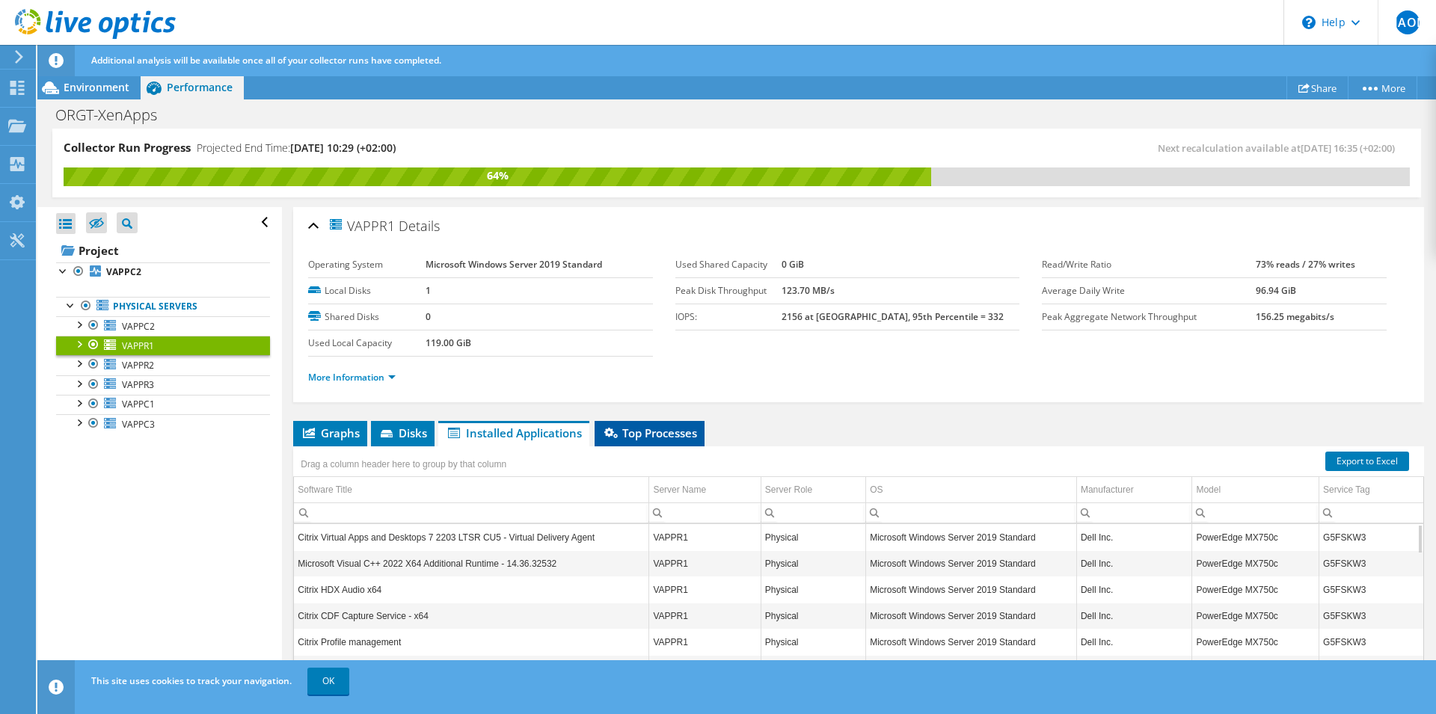
click at [682, 436] on span "Top Processes" at bounding box center [649, 432] width 95 height 15
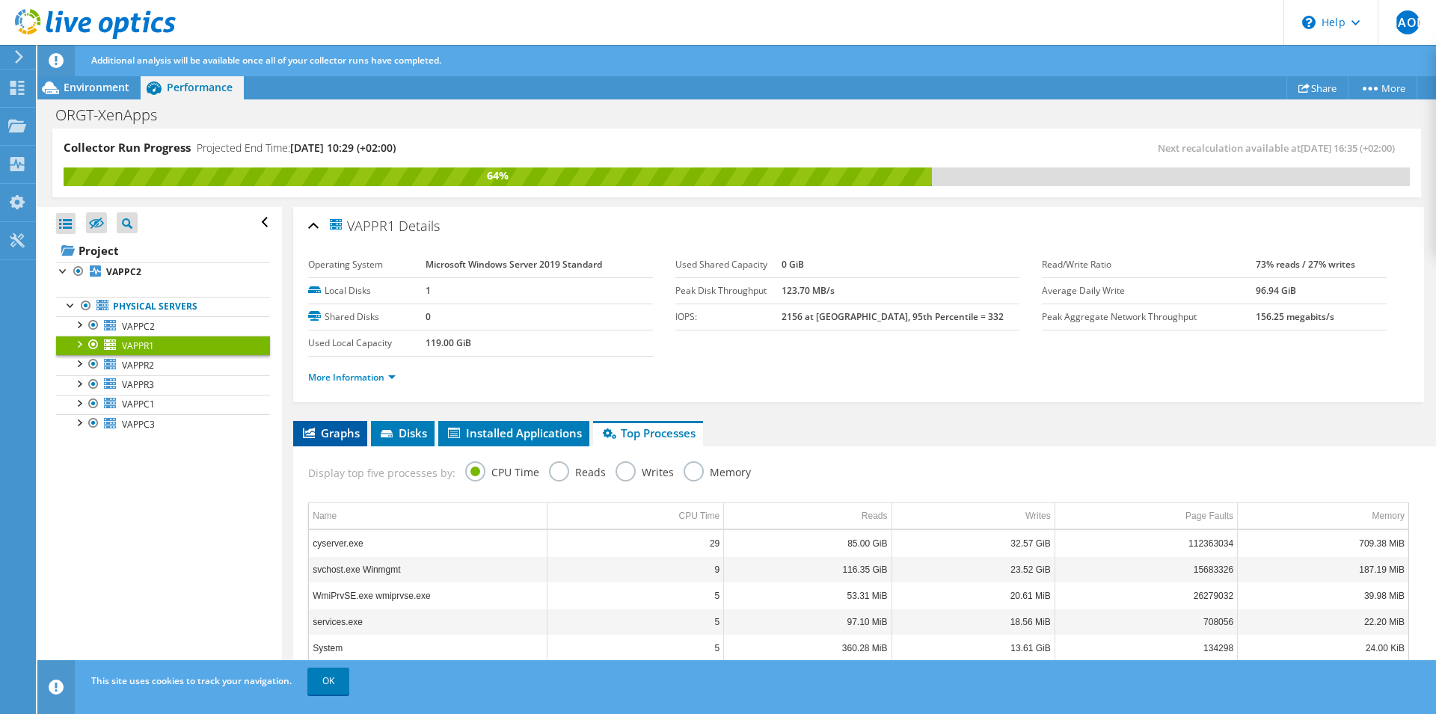
click at [348, 432] on span "Graphs" at bounding box center [330, 432] width 59 height 15
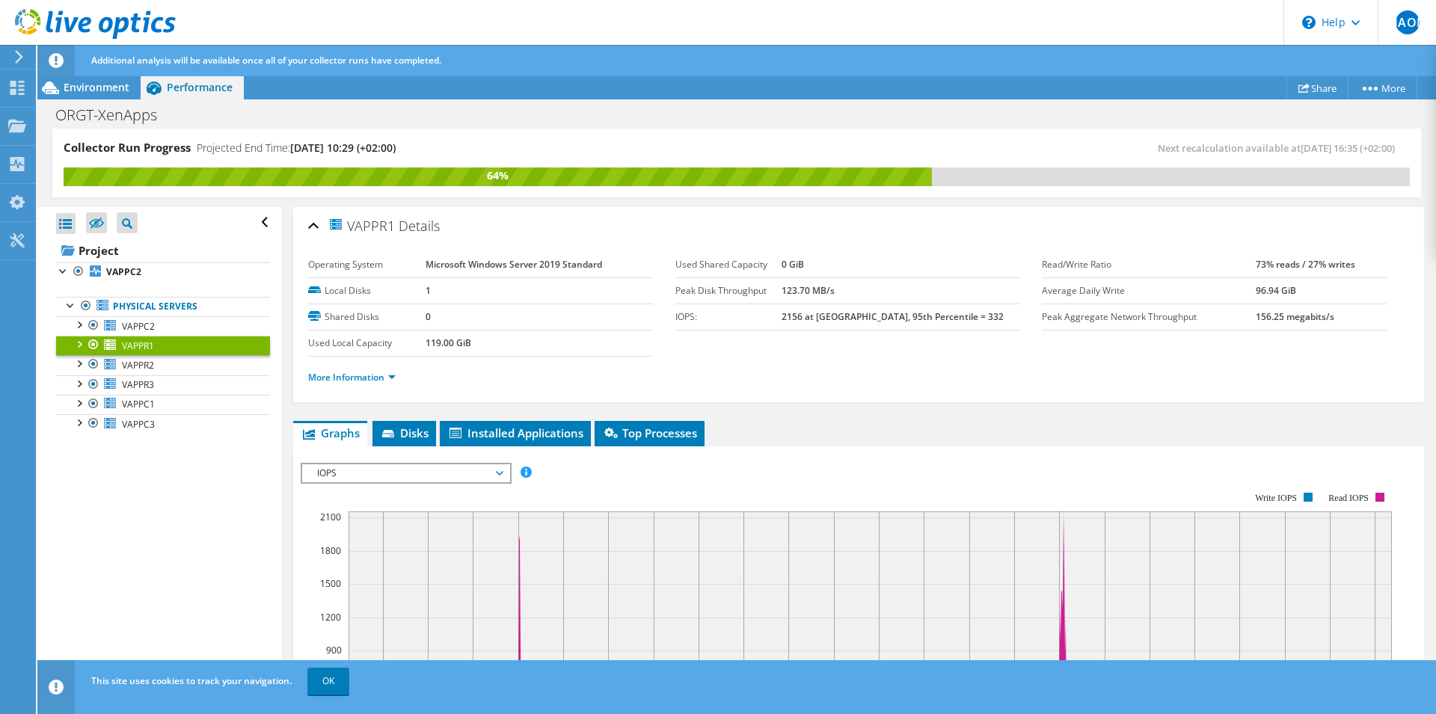
click at [393, 477] on span "IOPS" at bounding box center [406, 473] width 192 height 18
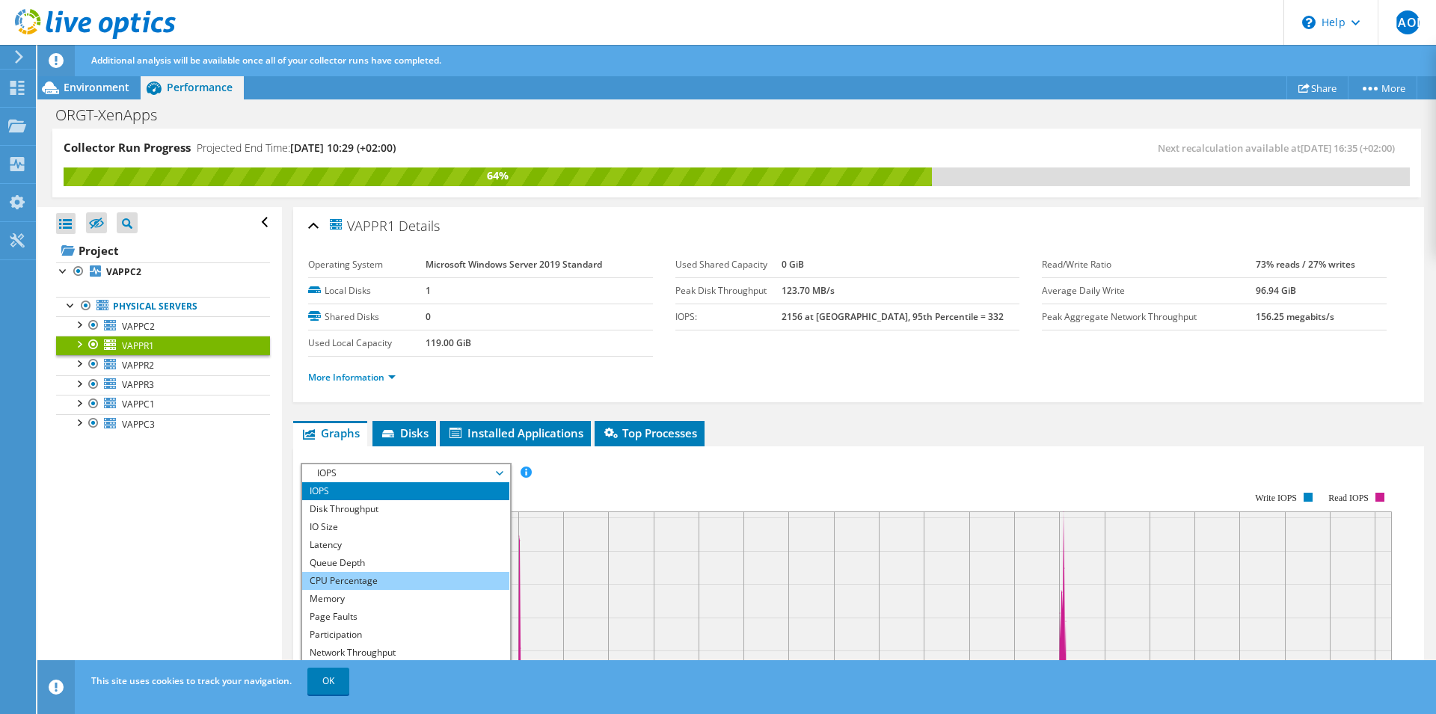
click at [369, 584] on li "CPU Percentage" at bounding box center [405, 581] width 207 height 18
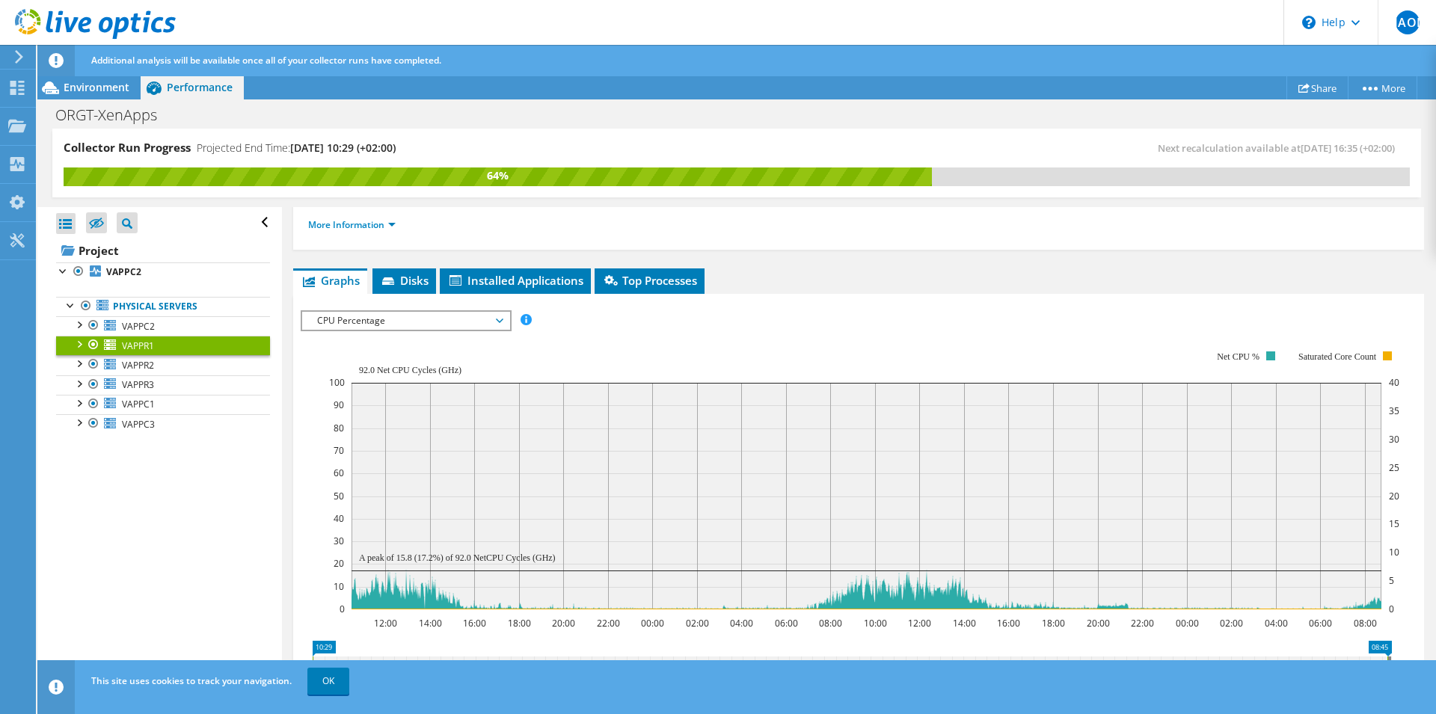
scroll to position [229, 0]
